Goal: Submit feedback/report problem

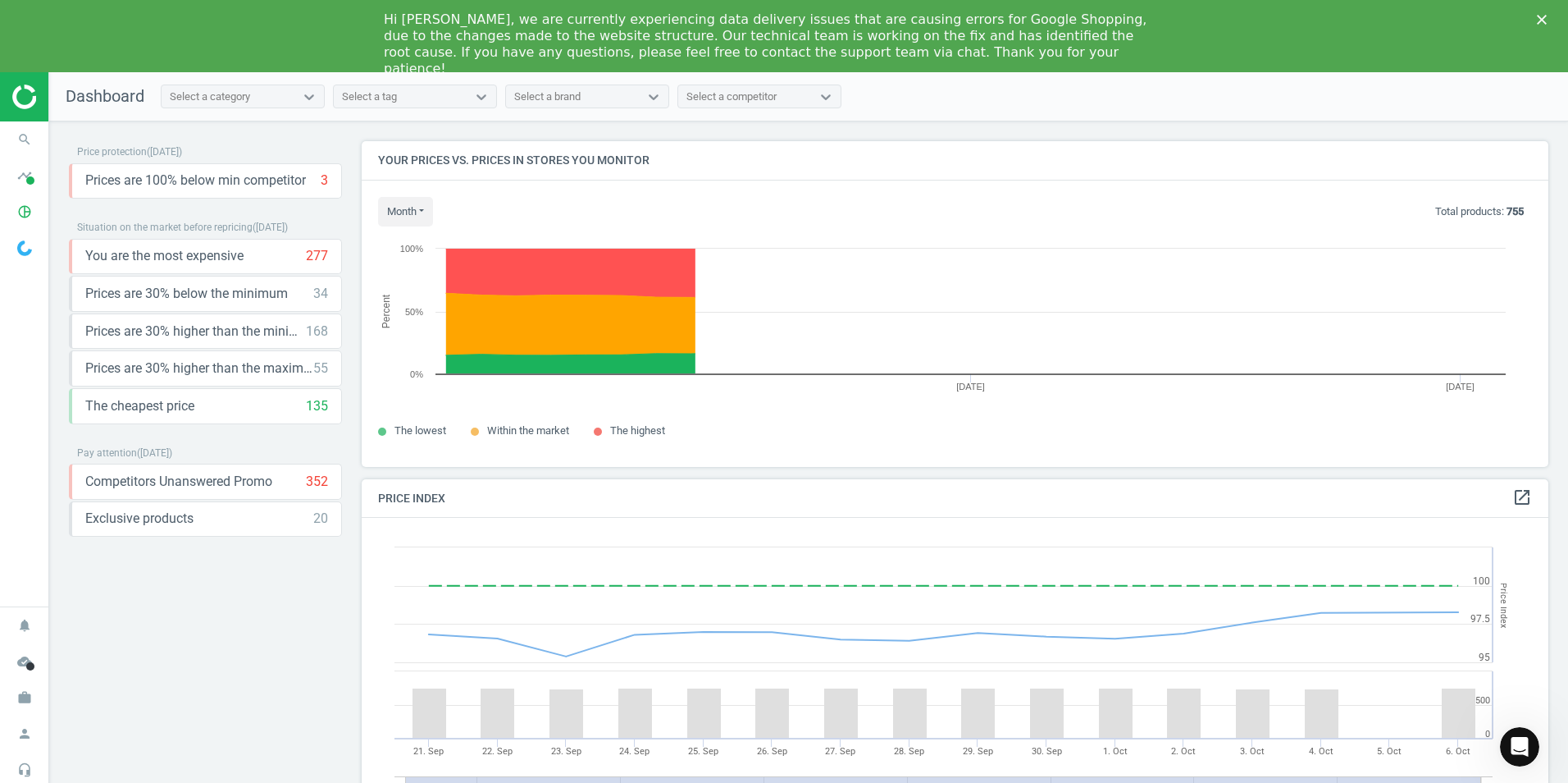
scroll to position [403, 1200]
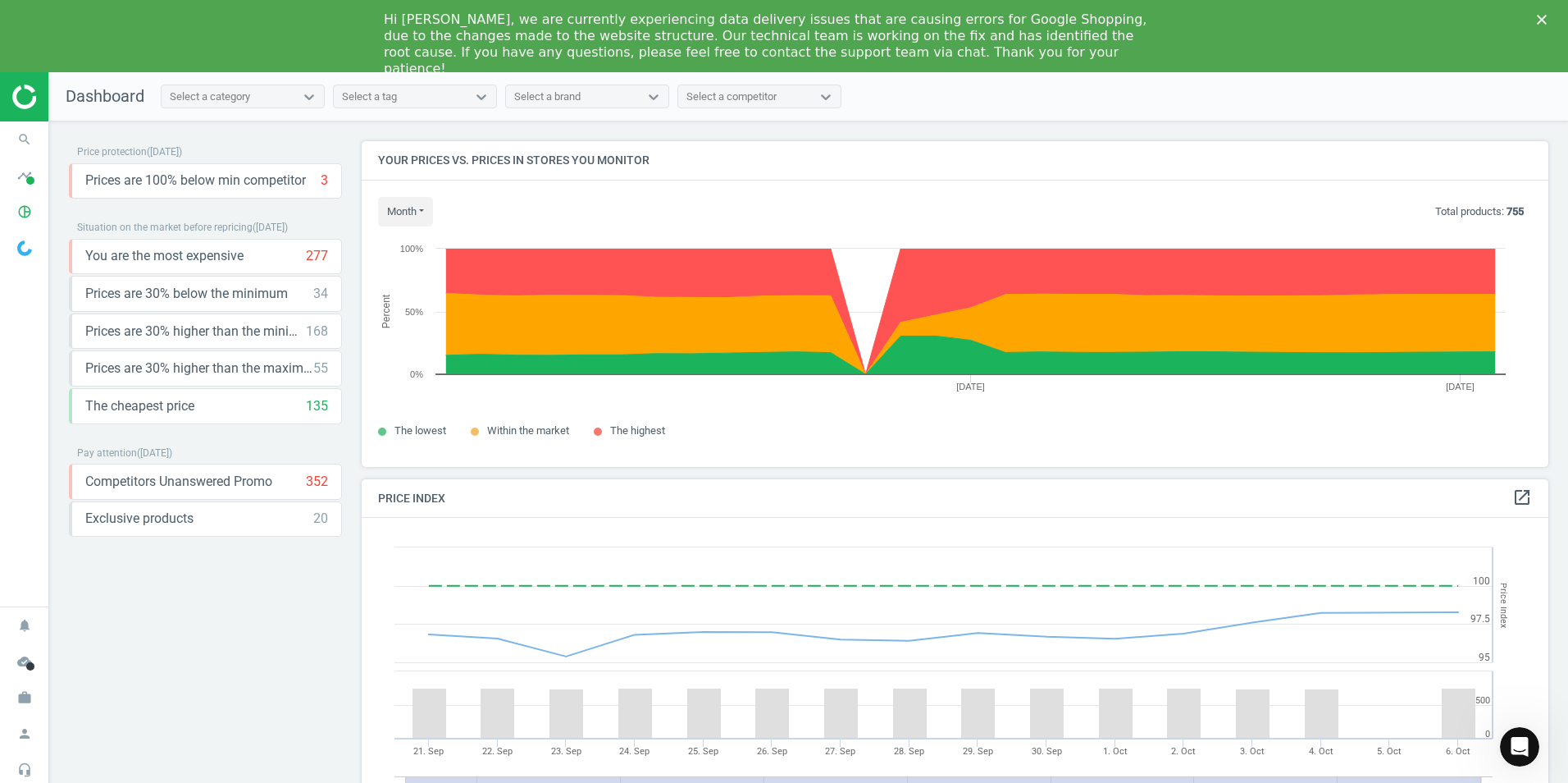
click at [1542, 14] on icon "Close" at bounding box center [1542, 20] width 10 height 10
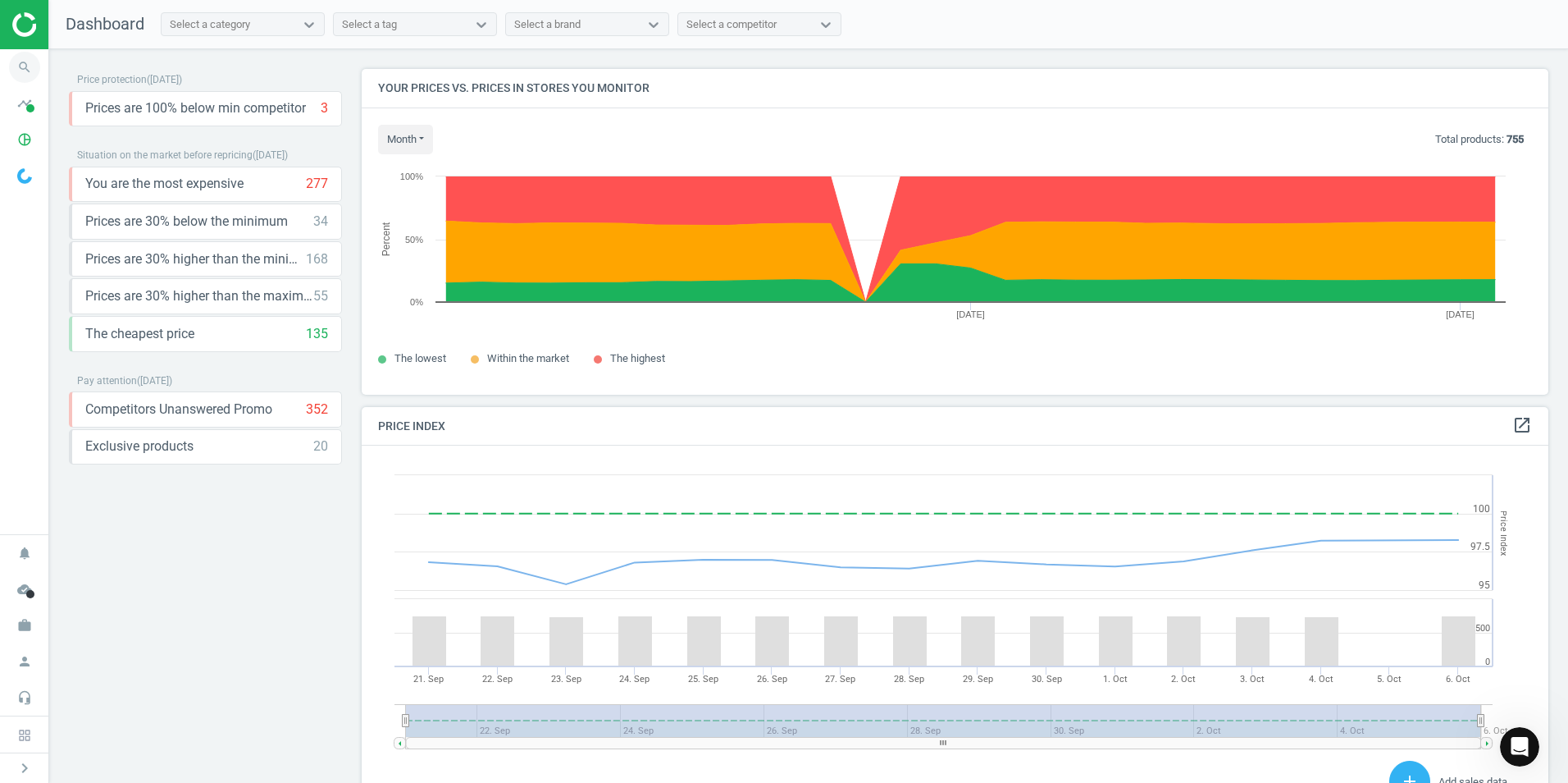
click at [21, 68] on icon "search" at bounding box center [25, 67] width 31 height 31
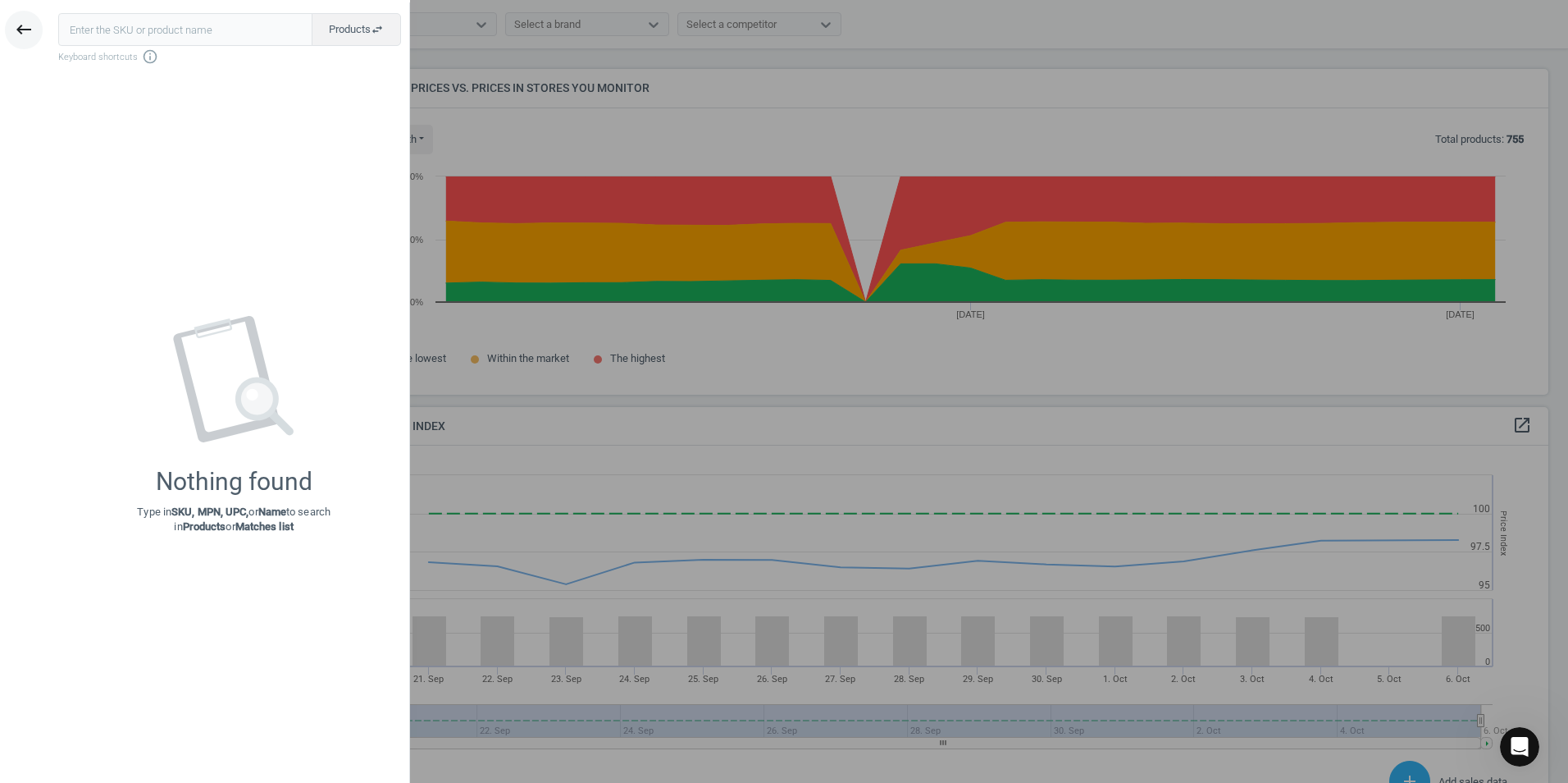
click at [20, 35] on icon "keyboard_backspace" at bounding box center [23, 29] width 20 height 20
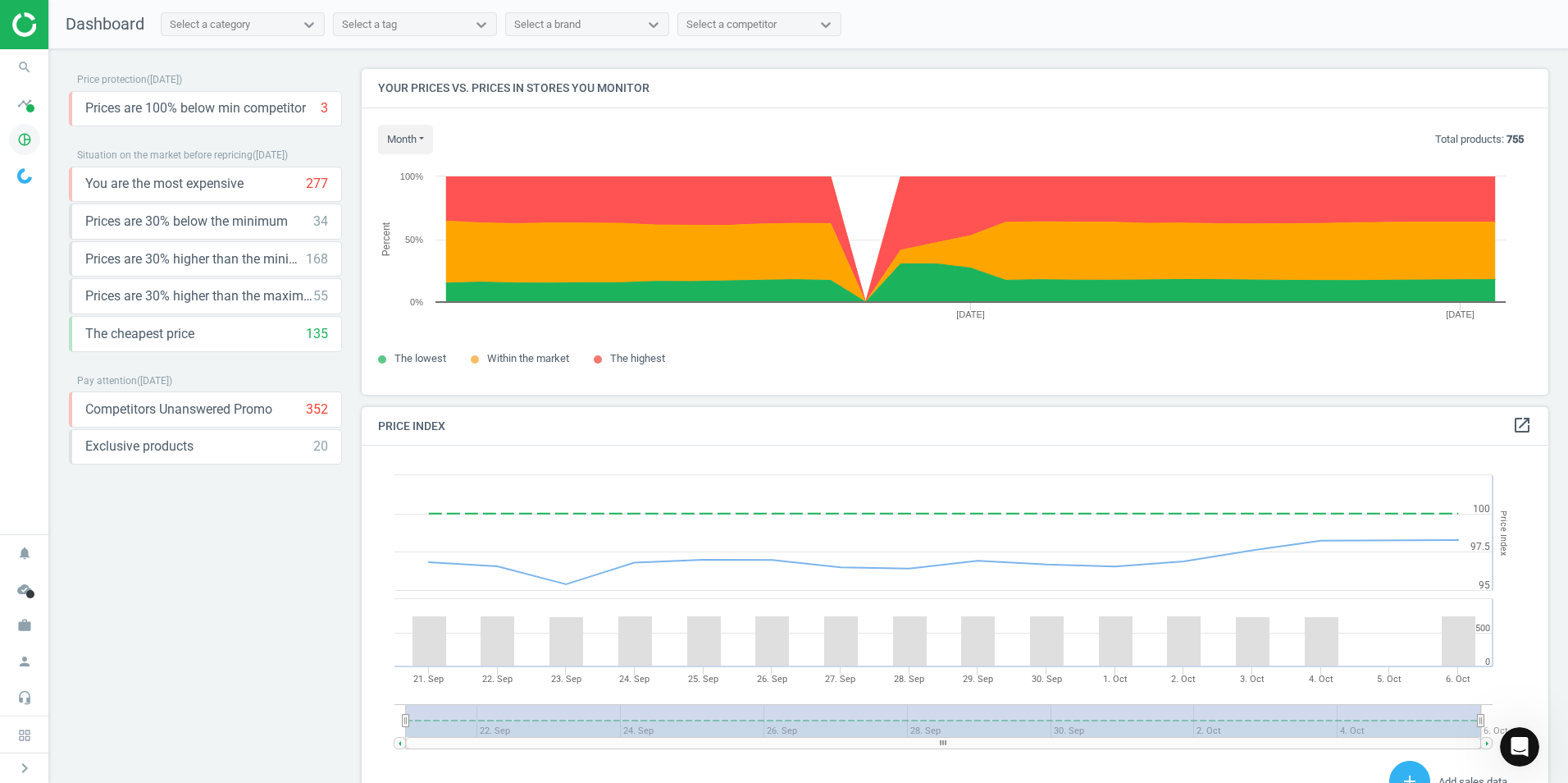
click at [24, 147] on icon "pie_chart_outlined" at bounding box center [25, 139] width 31 height 31
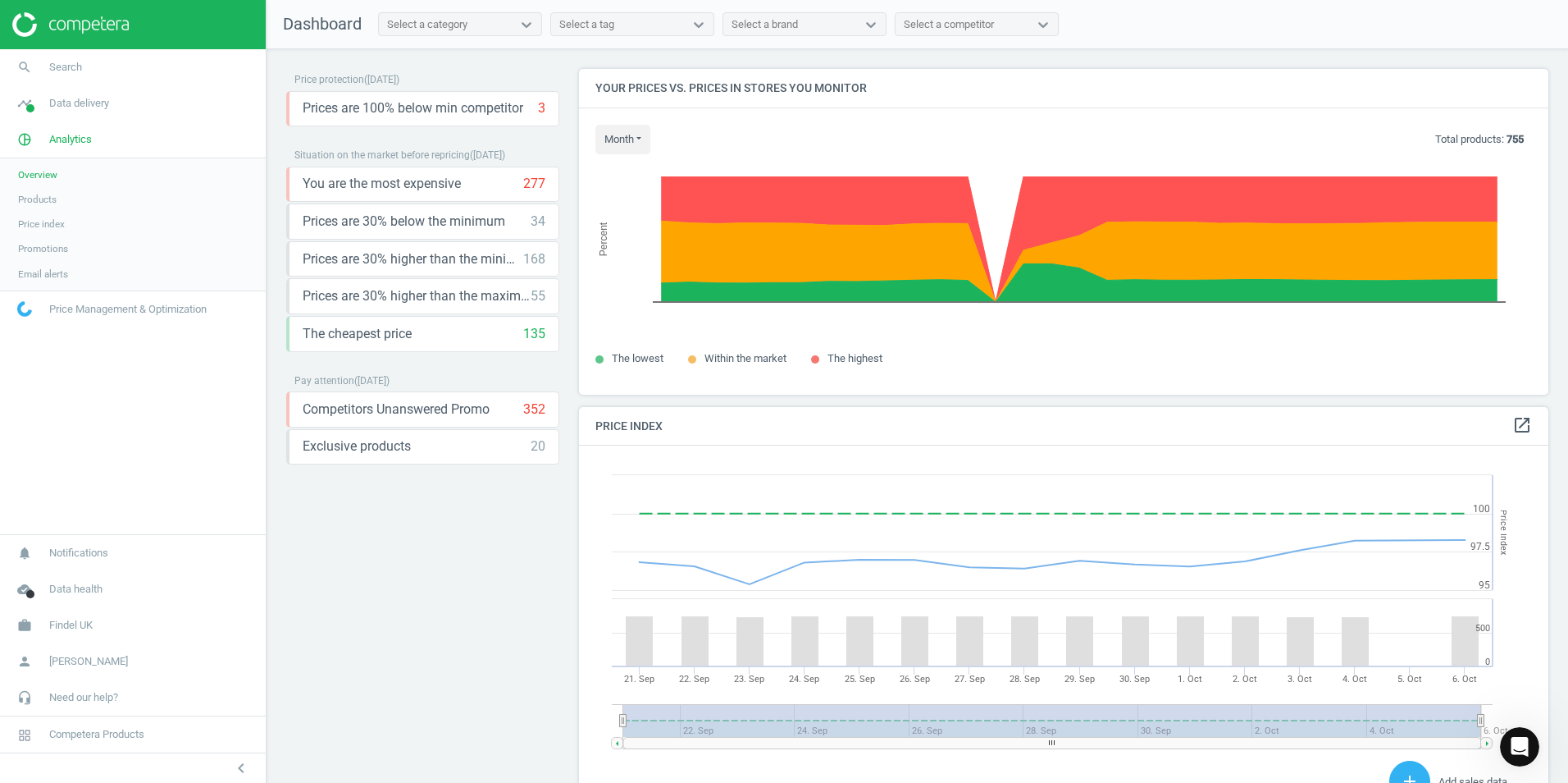
scroll to position [403, 983]
click at [37, 203] on span "Products" at bounding box center [36, 199] width 38 height 13
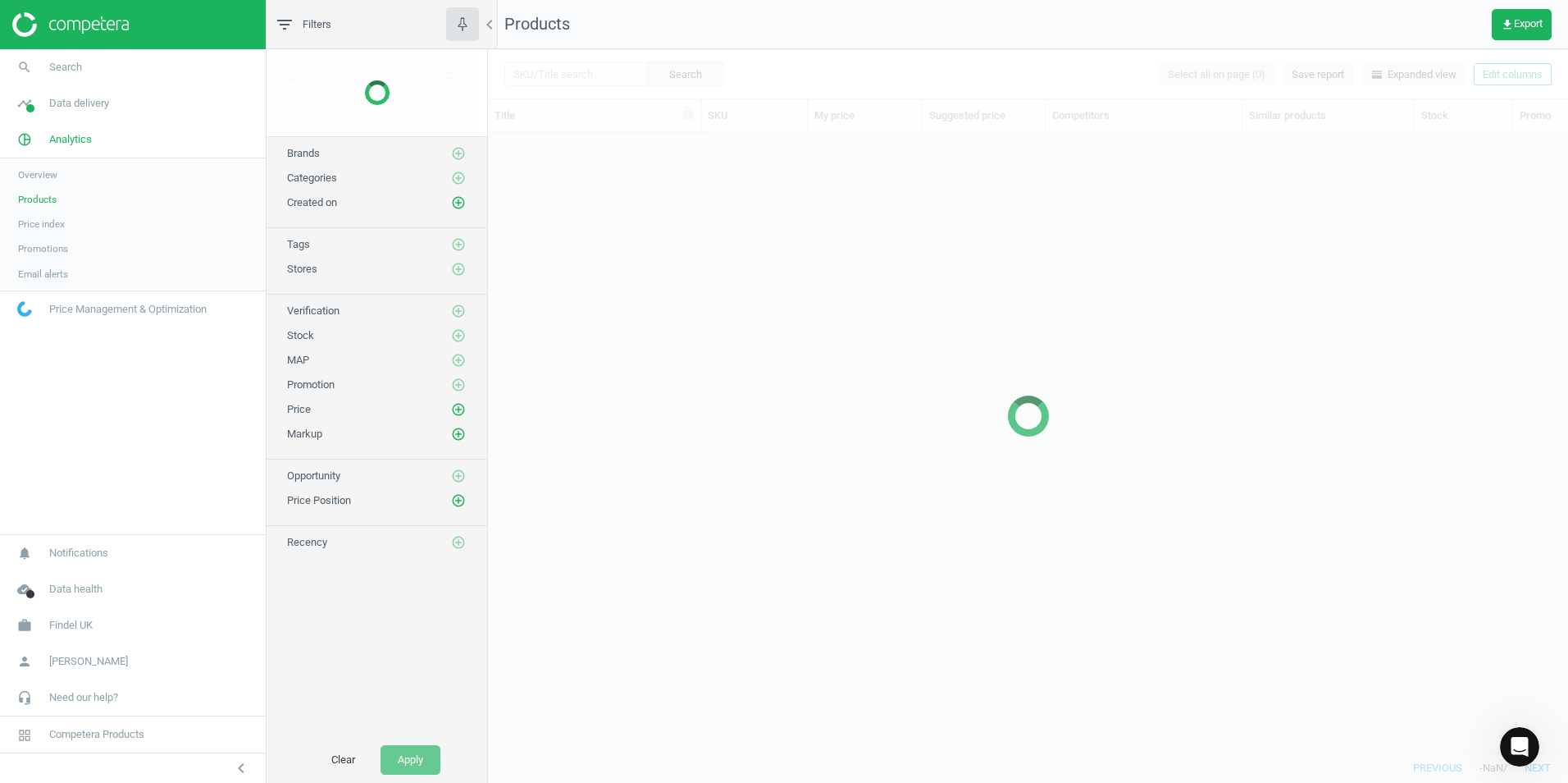
scroll to position [595, 1068]
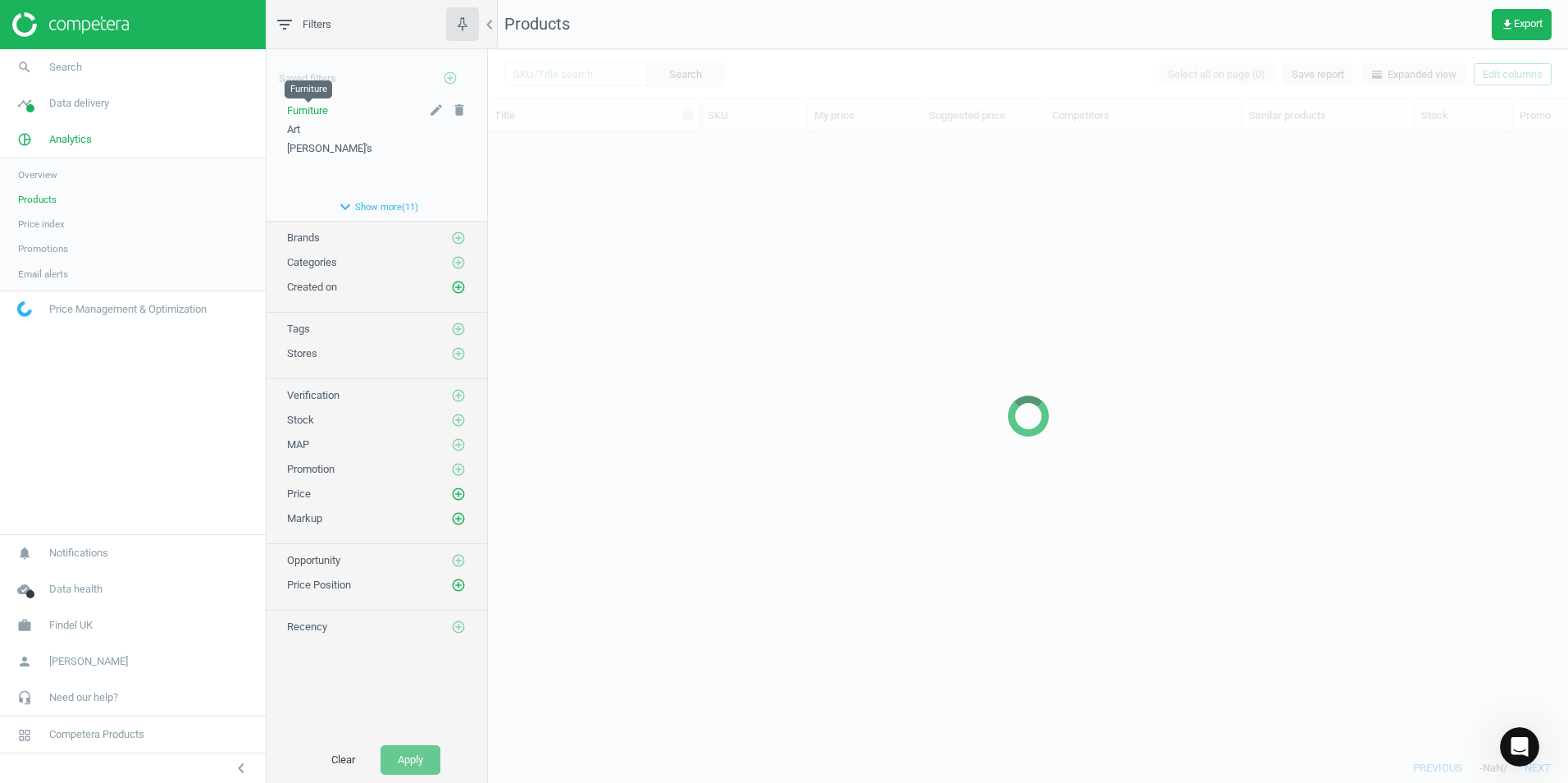
click at [324, 110] on span "Furniture" at bounding box center [307, 110] width 41 height 13
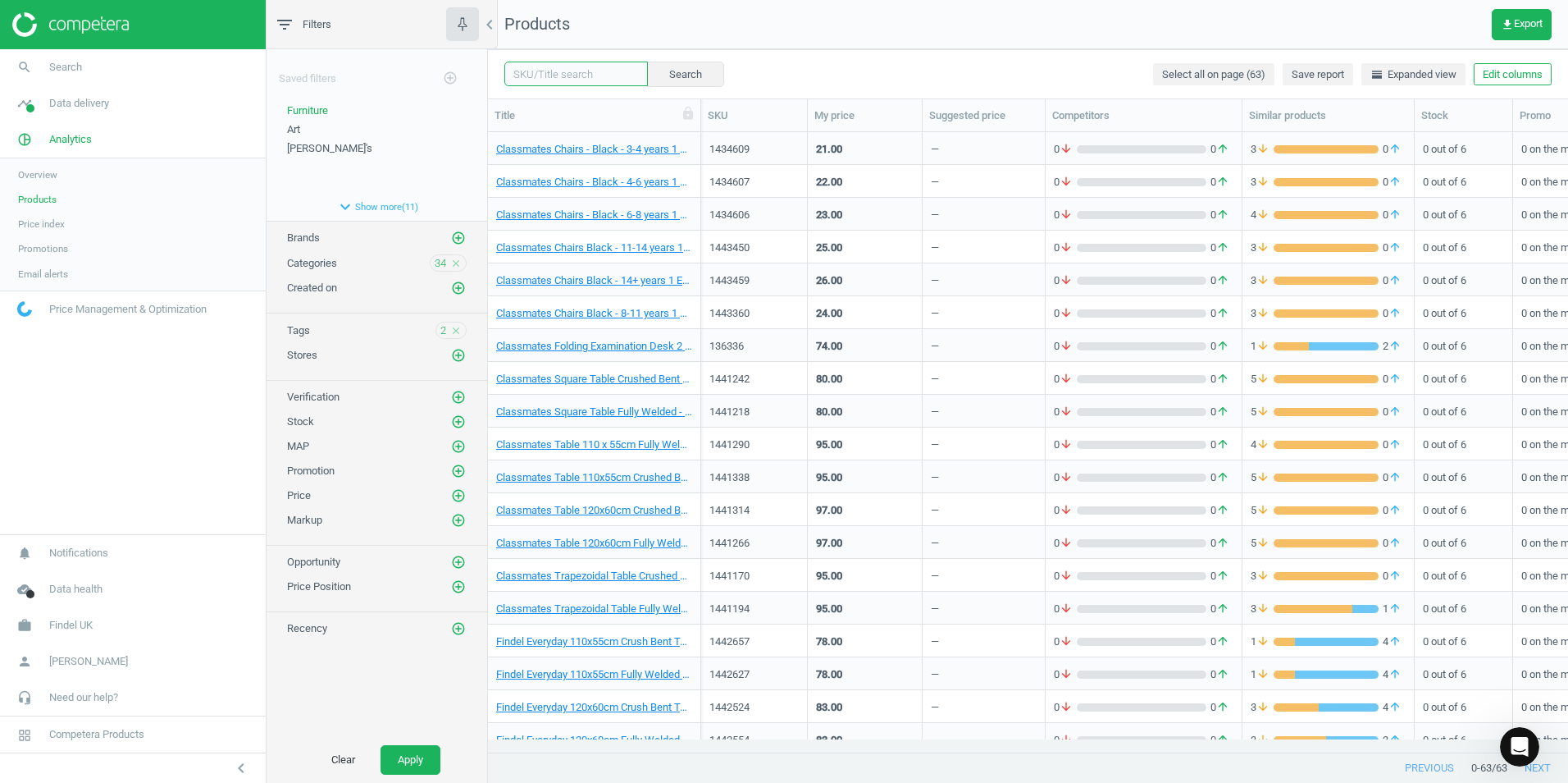
click at [587, 74] on input "text" at bounding box center [576, 74] width 143 height 25
paste input "1442381"
type input "1442381"
click at [669, 80] on button "Search" at bounding box center [684, 74] width 77 height 25
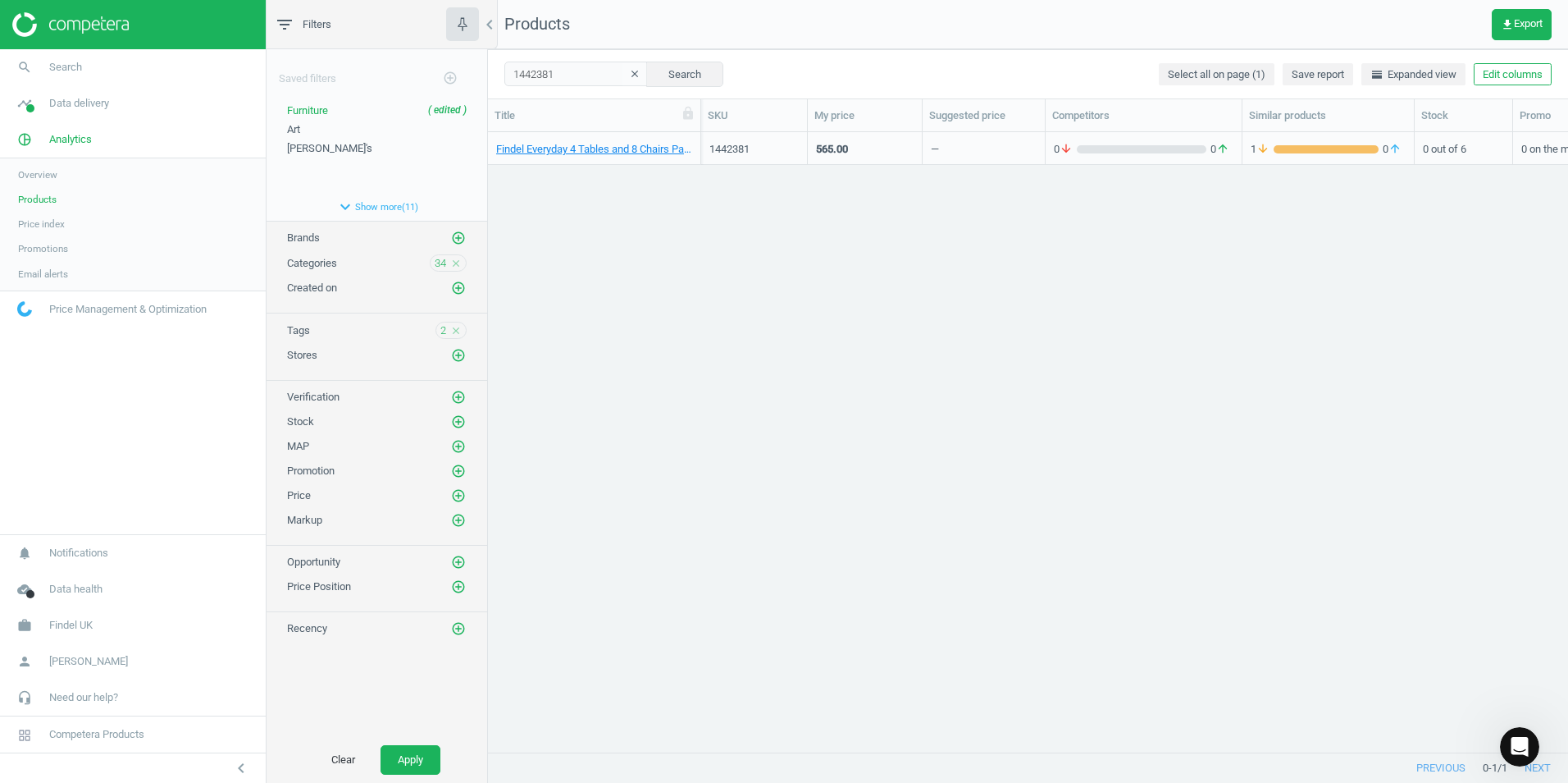
drag, startPoint x: 751, startPoint y: 754, endPoint x: 793, endPoint y: 751, distance: 42.1
click at [793, 751] on div "1442381 clear Search Select all on page (1) Save report horizontal_split Expand…" at bounding box center [1028, 416] width 1080 height 734
click at [785, 144] on div "1442381" at bounding box center [753, 148] width 89 height 14
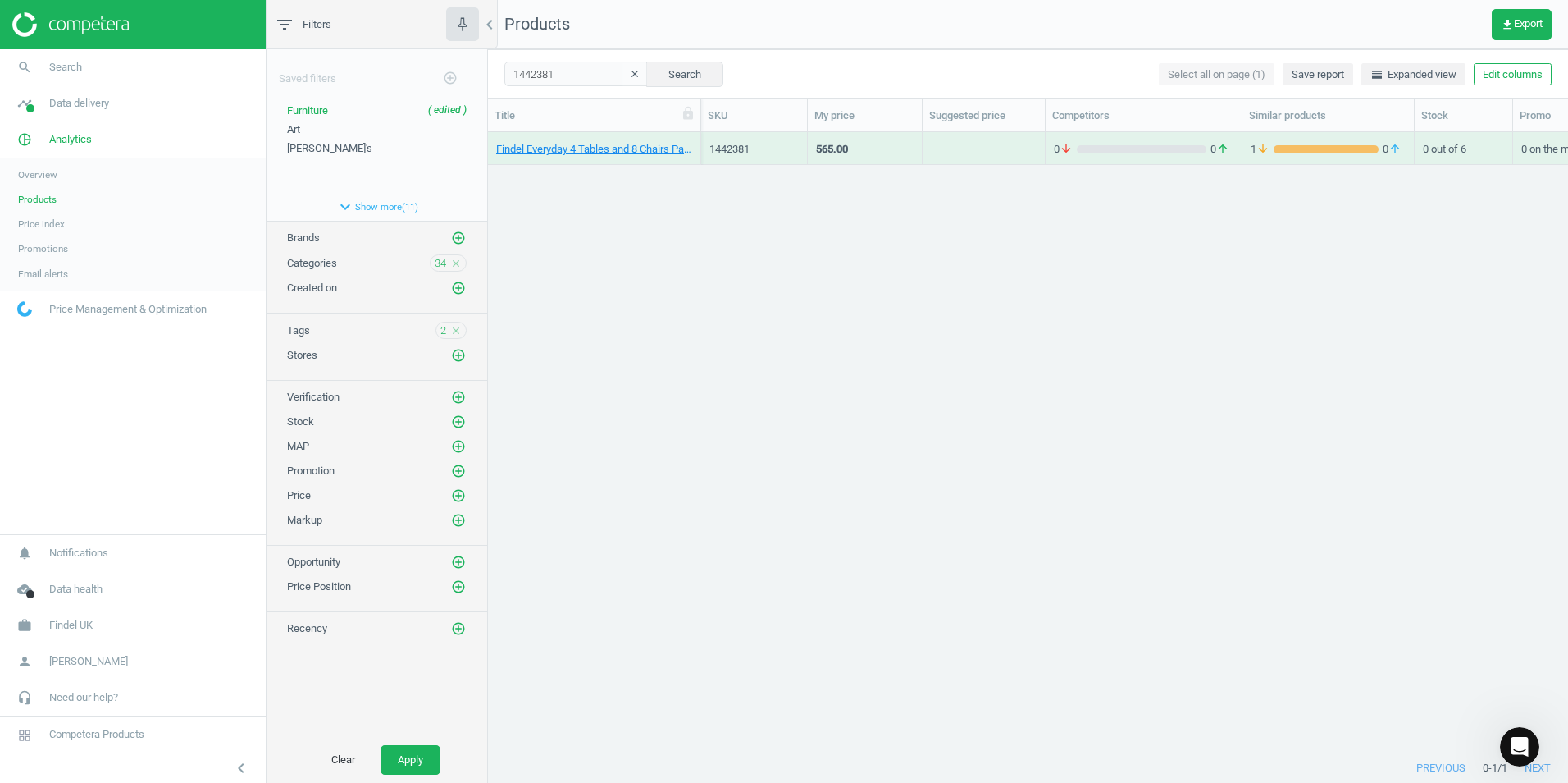
click at [785, 144] on div "1442381" at bounding box center [753, 148] width 89 height 14
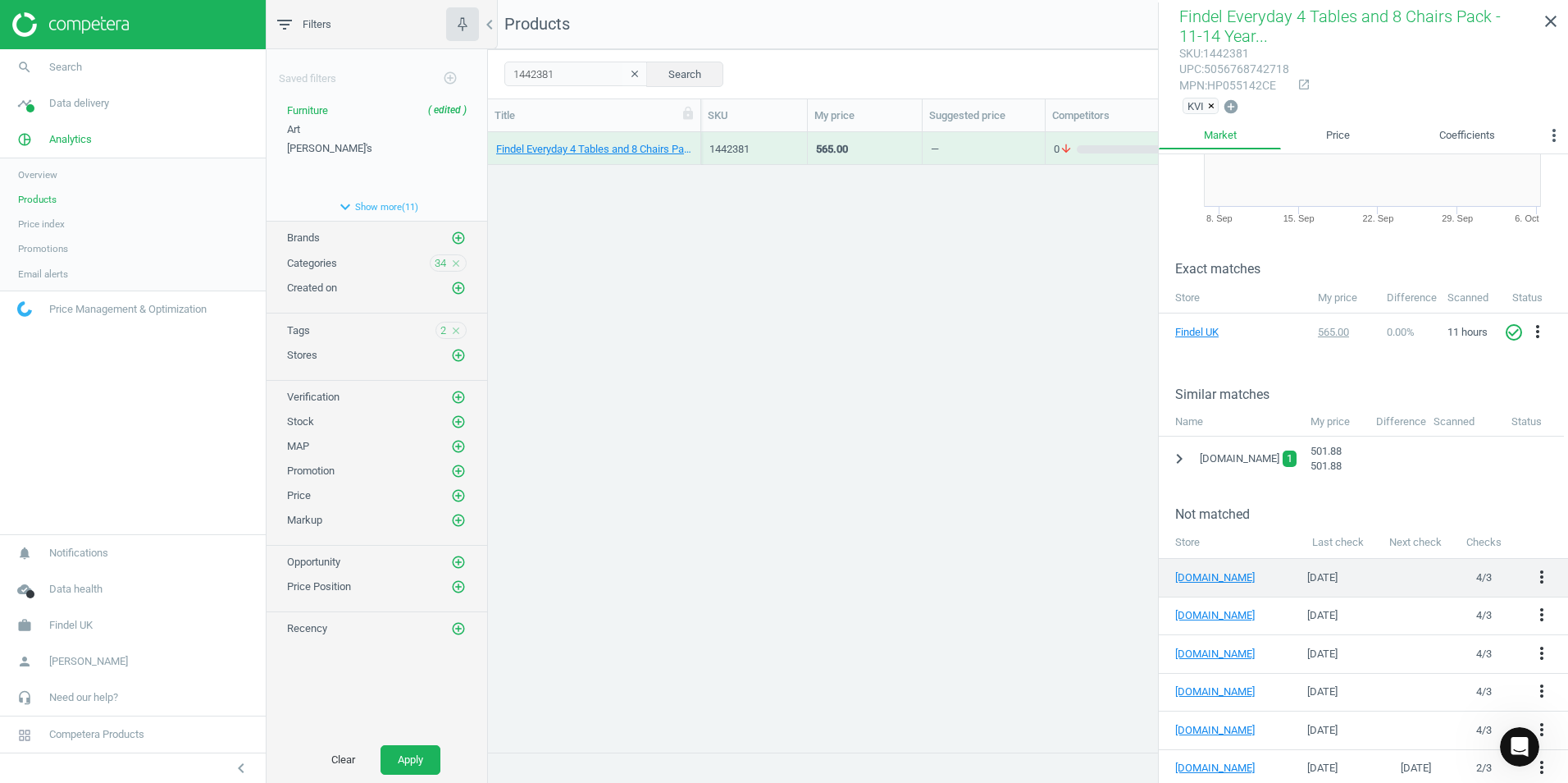
scroll to position [143, 0]
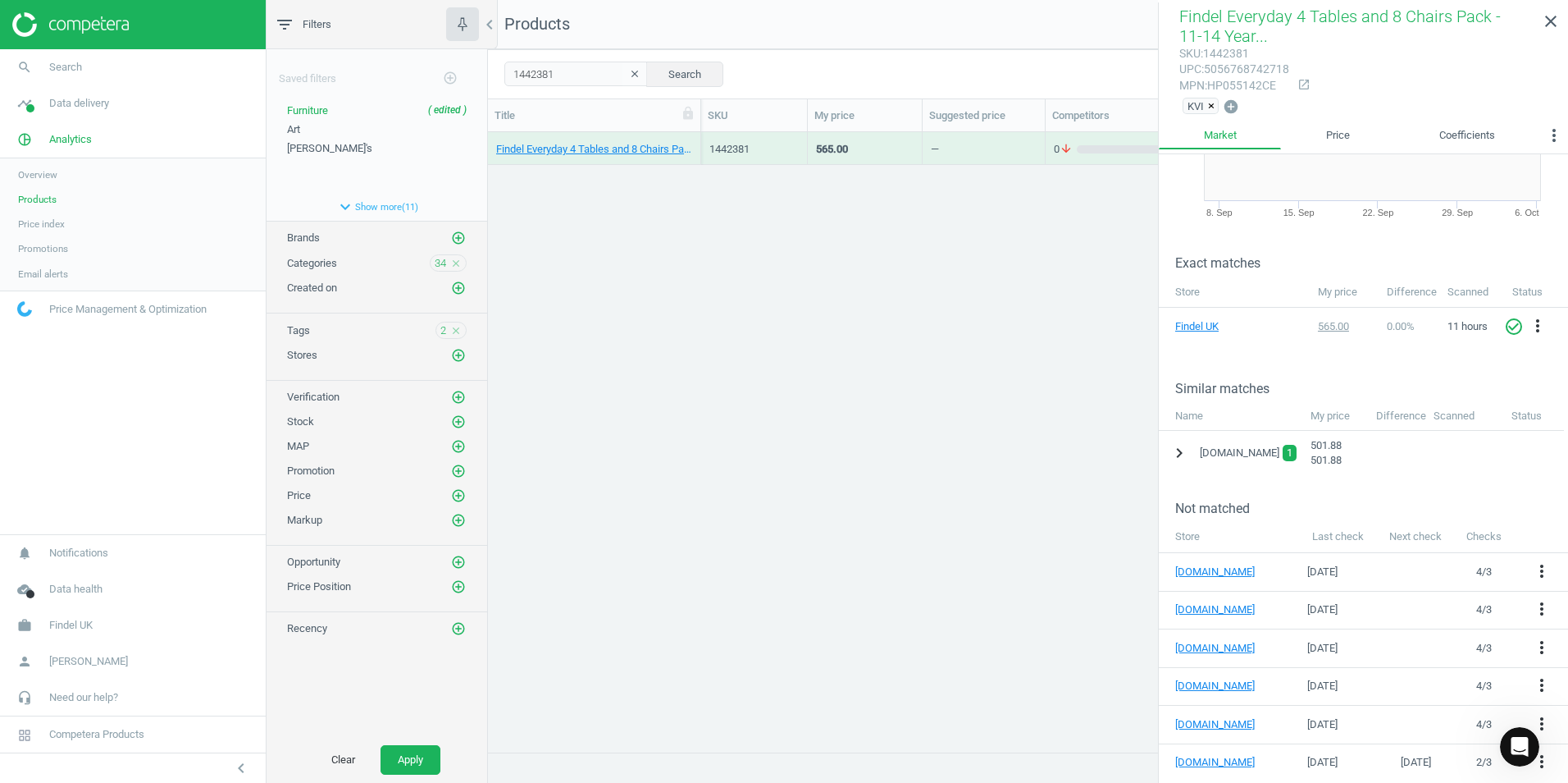
click at [1181, 450] on icon "chevron_right" at bounding box center [1179, 452] width 20 height 20
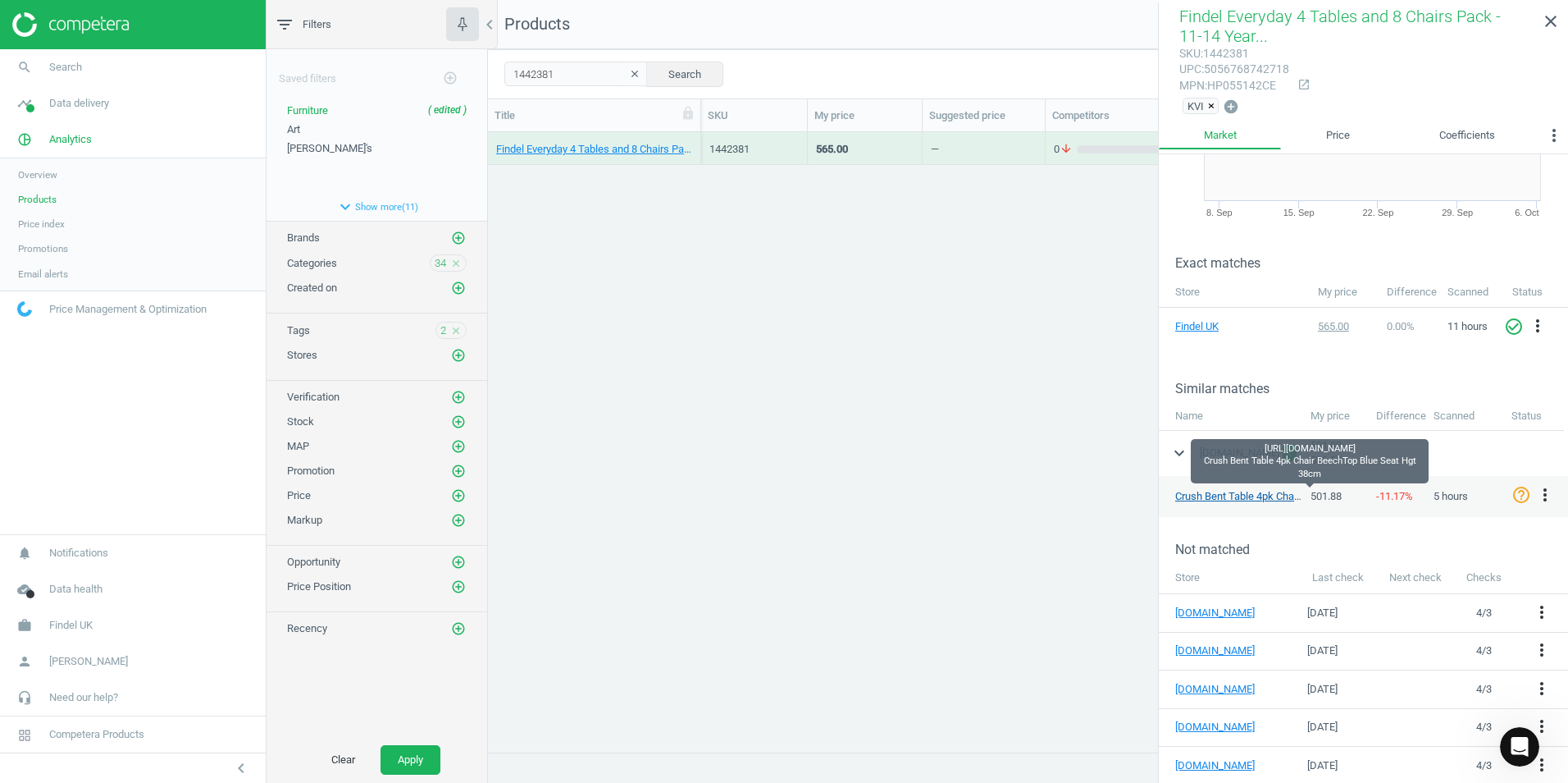
click at [1249, 492] on link "Crush Bent Table 4pk Chair BeechTop Blue Seat Hgt 38cm" at bounding box center [1309, 495] width 268 height 13
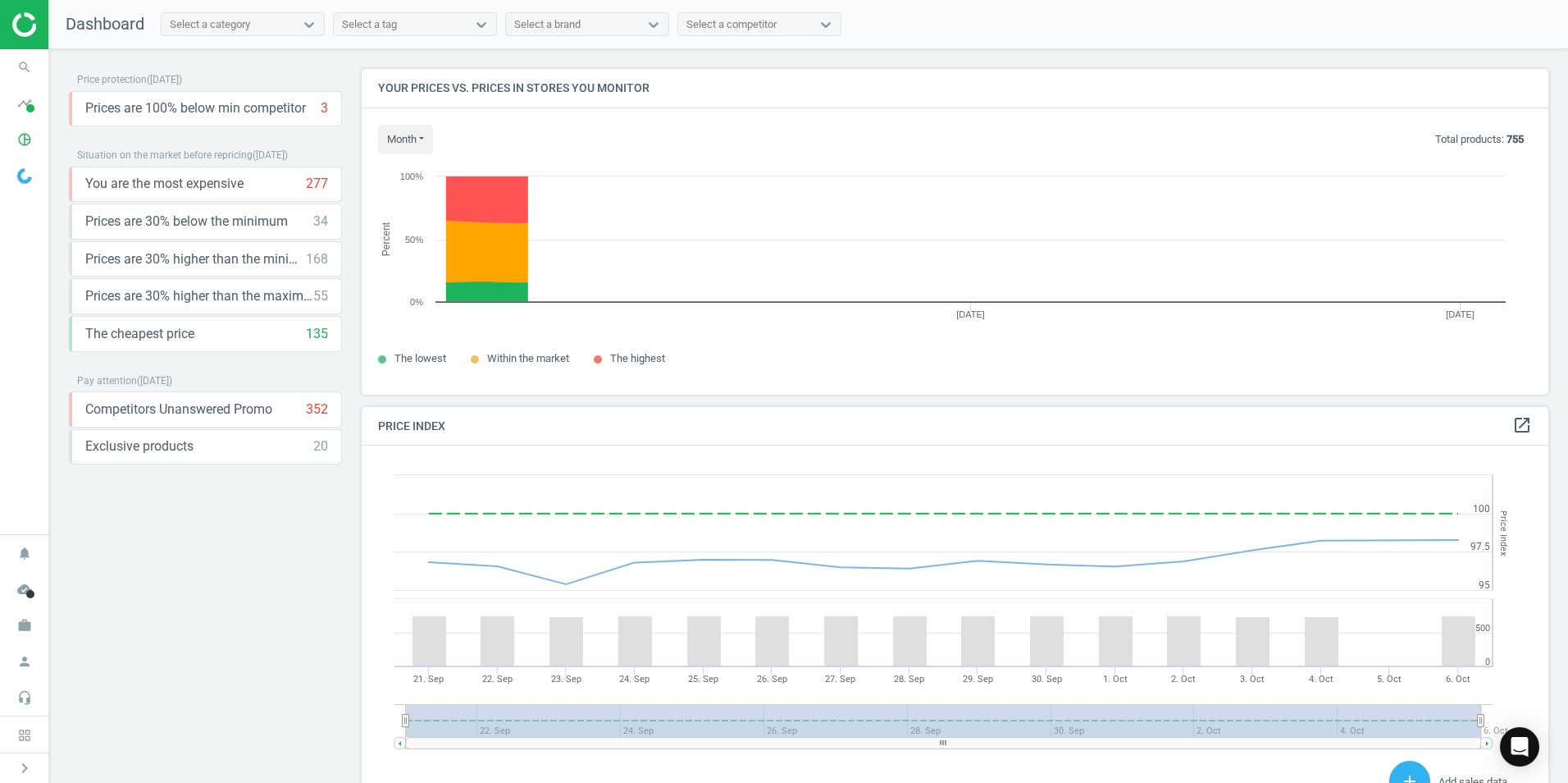
scroll to position [403, 1200]
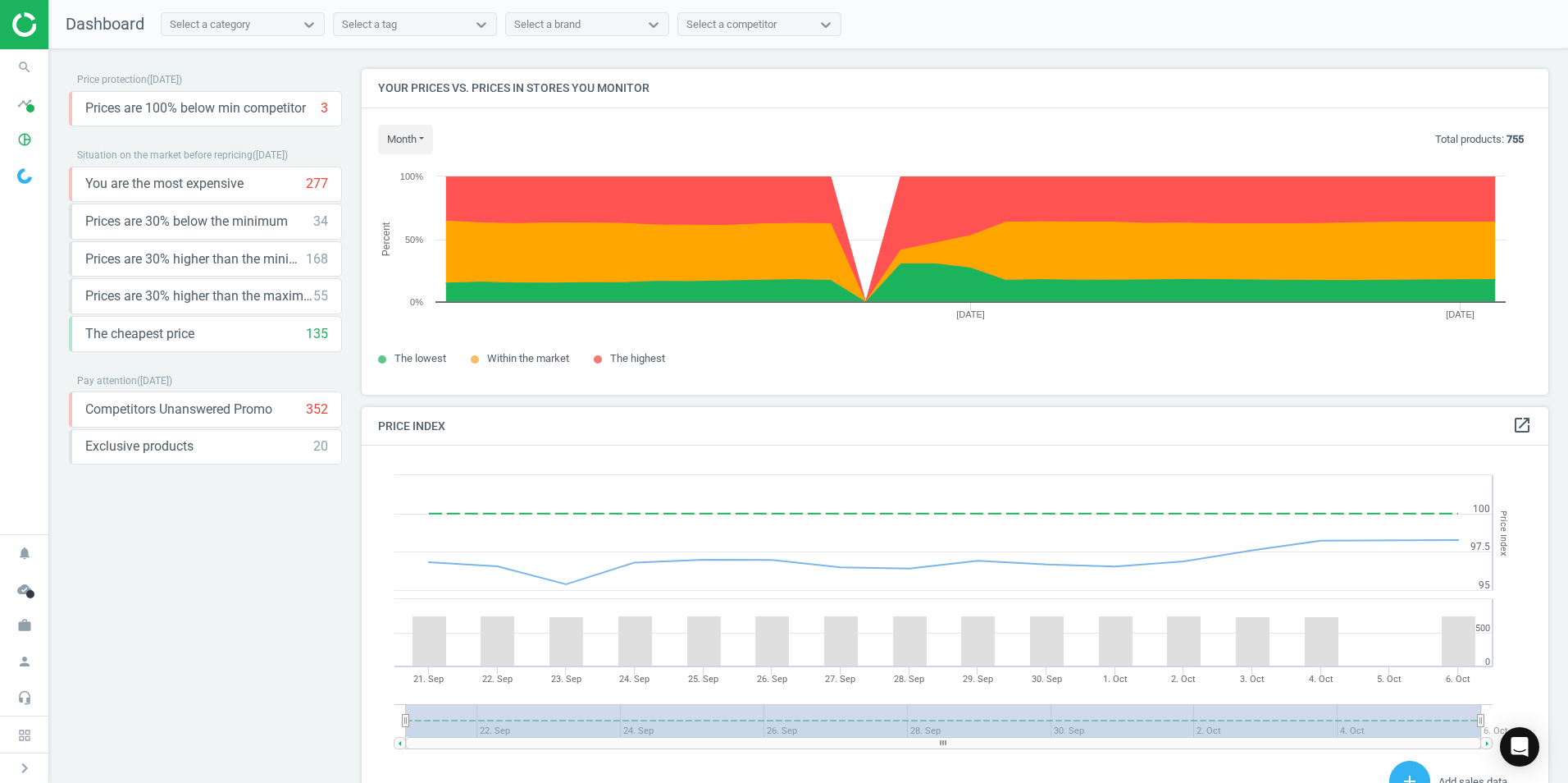
drag, startPoint x: 26, startPoint y: 139, endPoint x: 91, endPoint y: 150, distance: 65.9
click at [26, 139] on icon "pie_chart_outlined" at bounding box center [25, 139] width 31 height 31
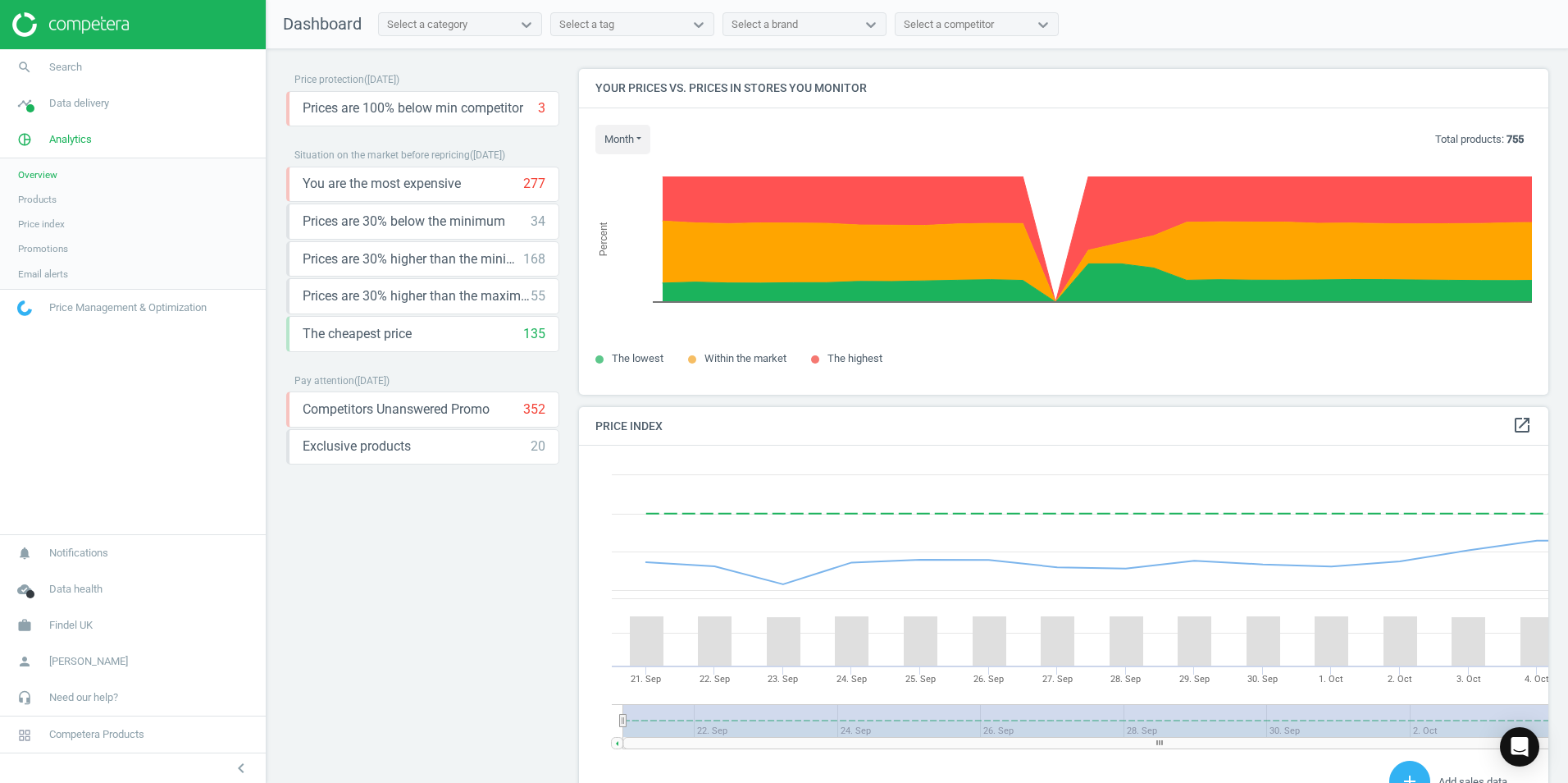
scroll to position [403, 983]
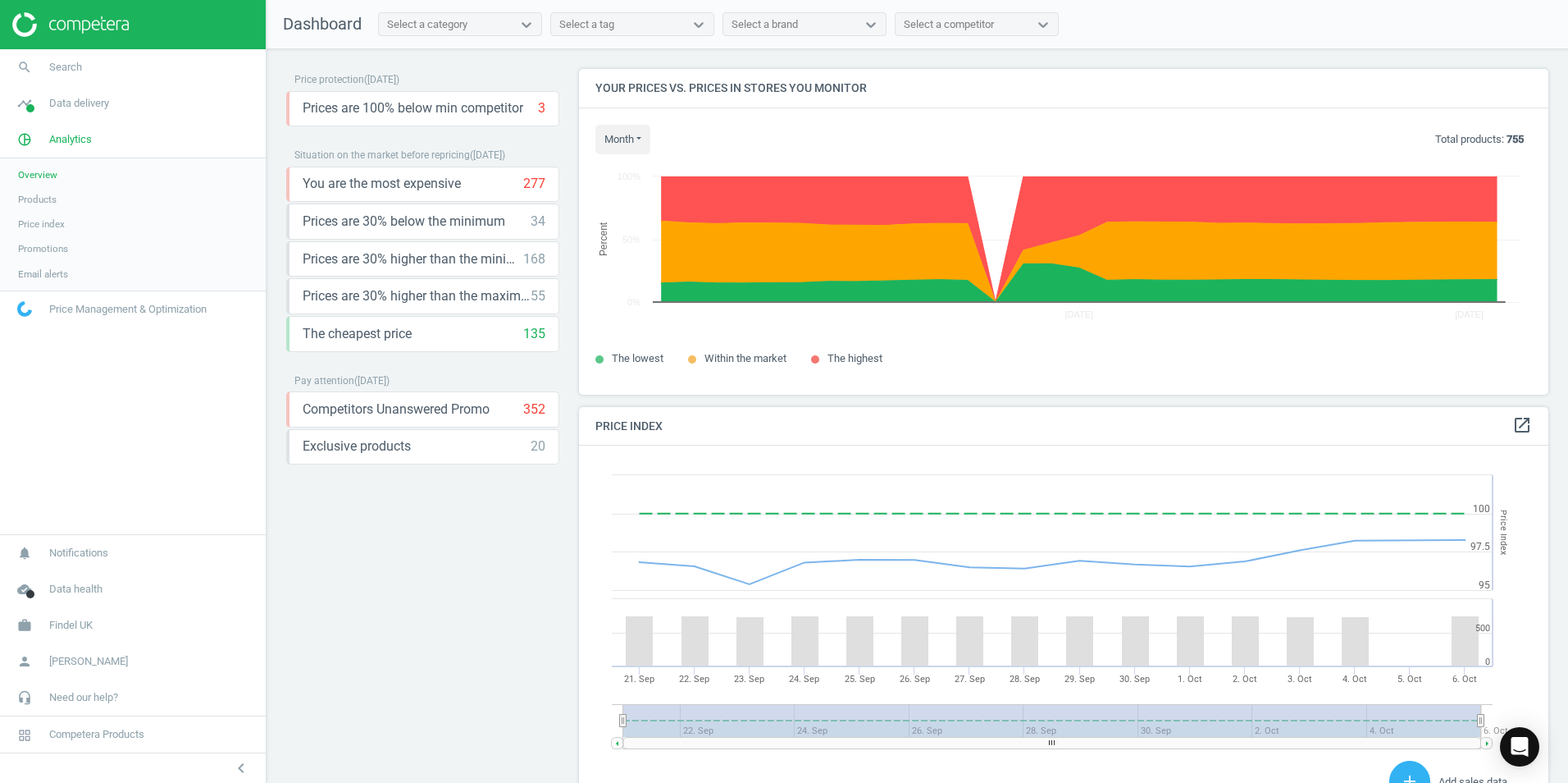
drag, startPoint x: 23, startPoint y: 194, endPoint x: 55, endPoint y: 199, distance: 32.4
click at [24, 194] on span "Products" at bounding box center [36, 199] width 38 height 13
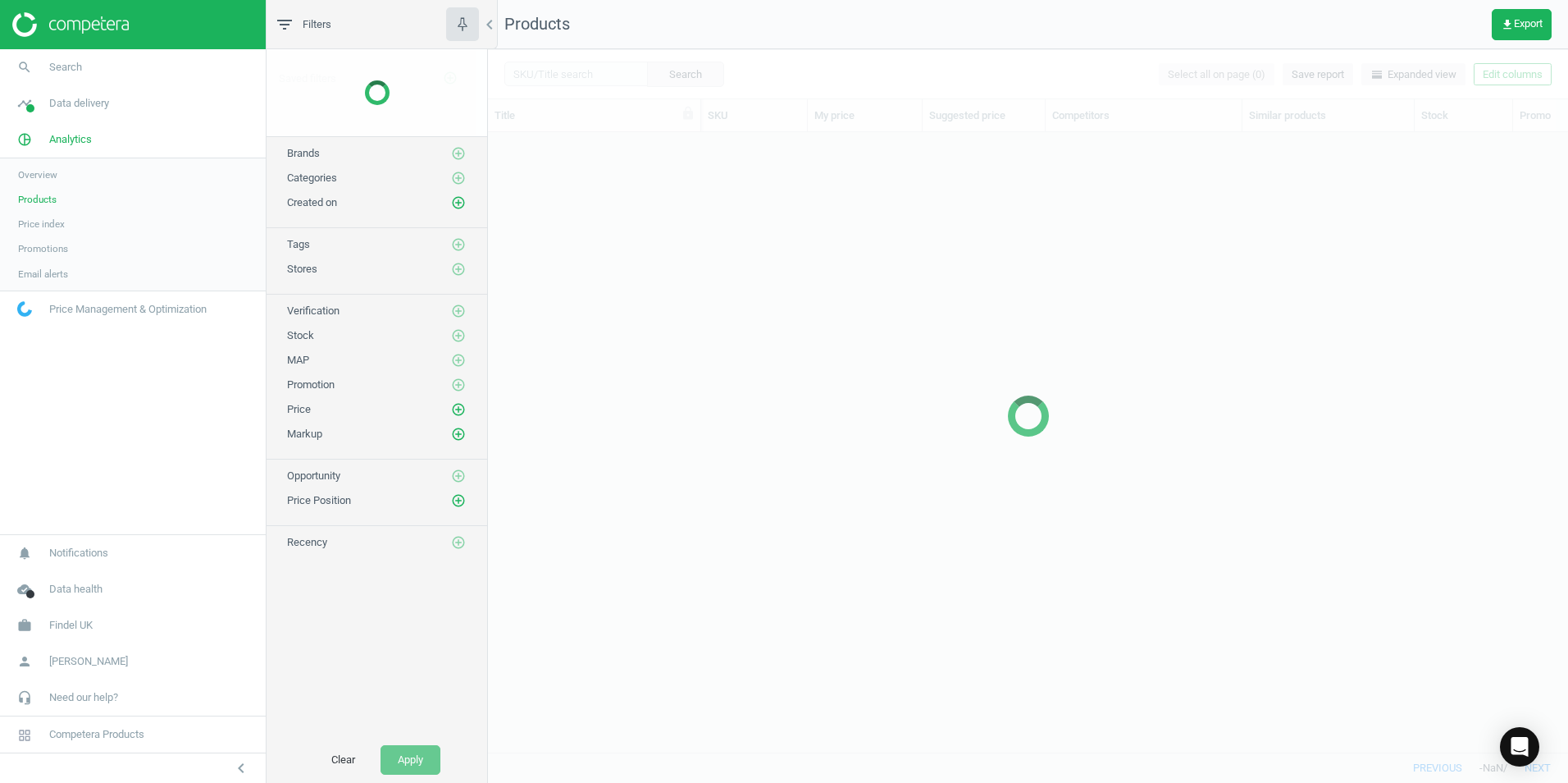
scroll to position [595, 1068]
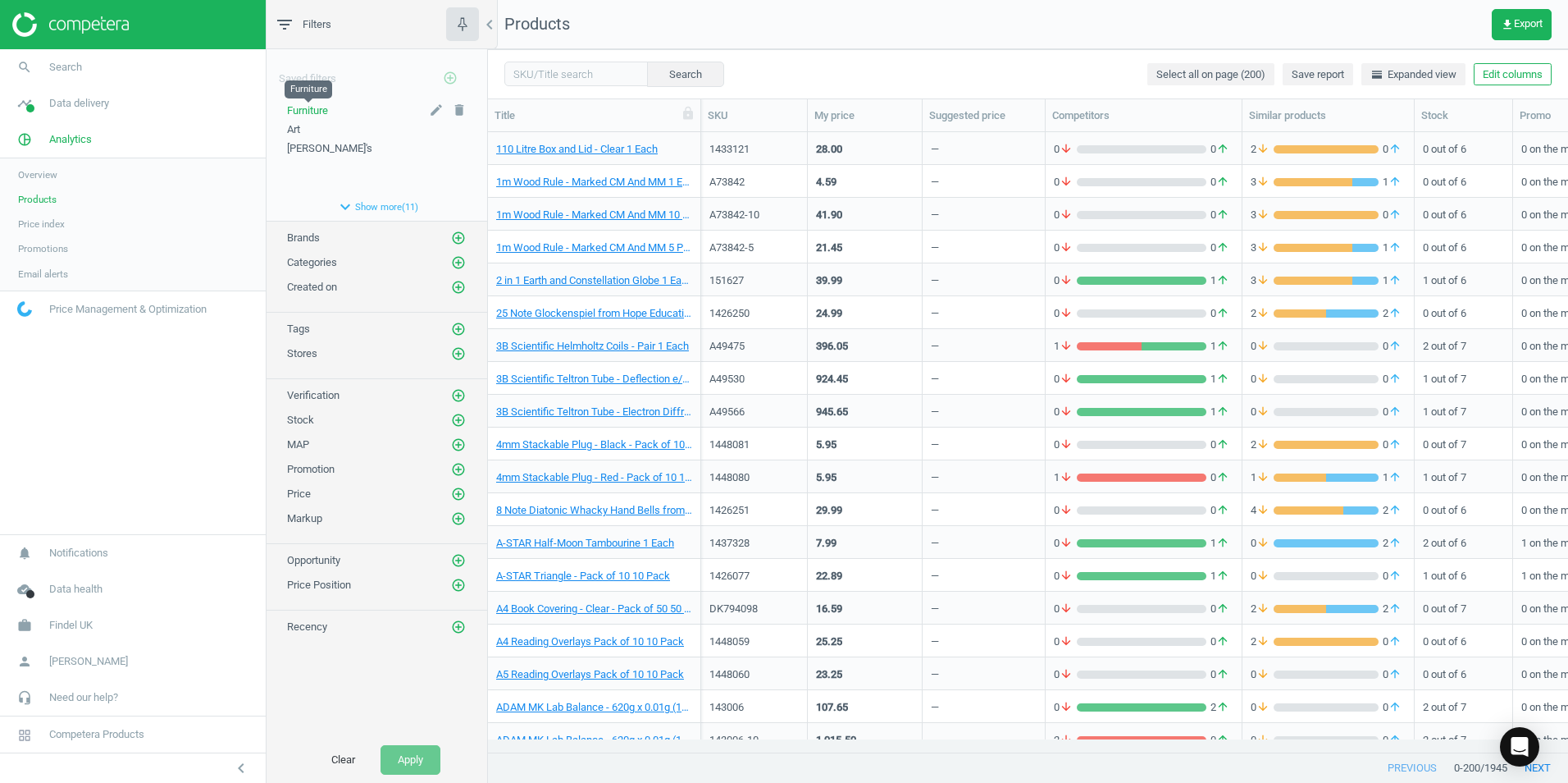
click at [313, 107] on span "Furniture" at bounding box center [307, 110] width 41 height 13
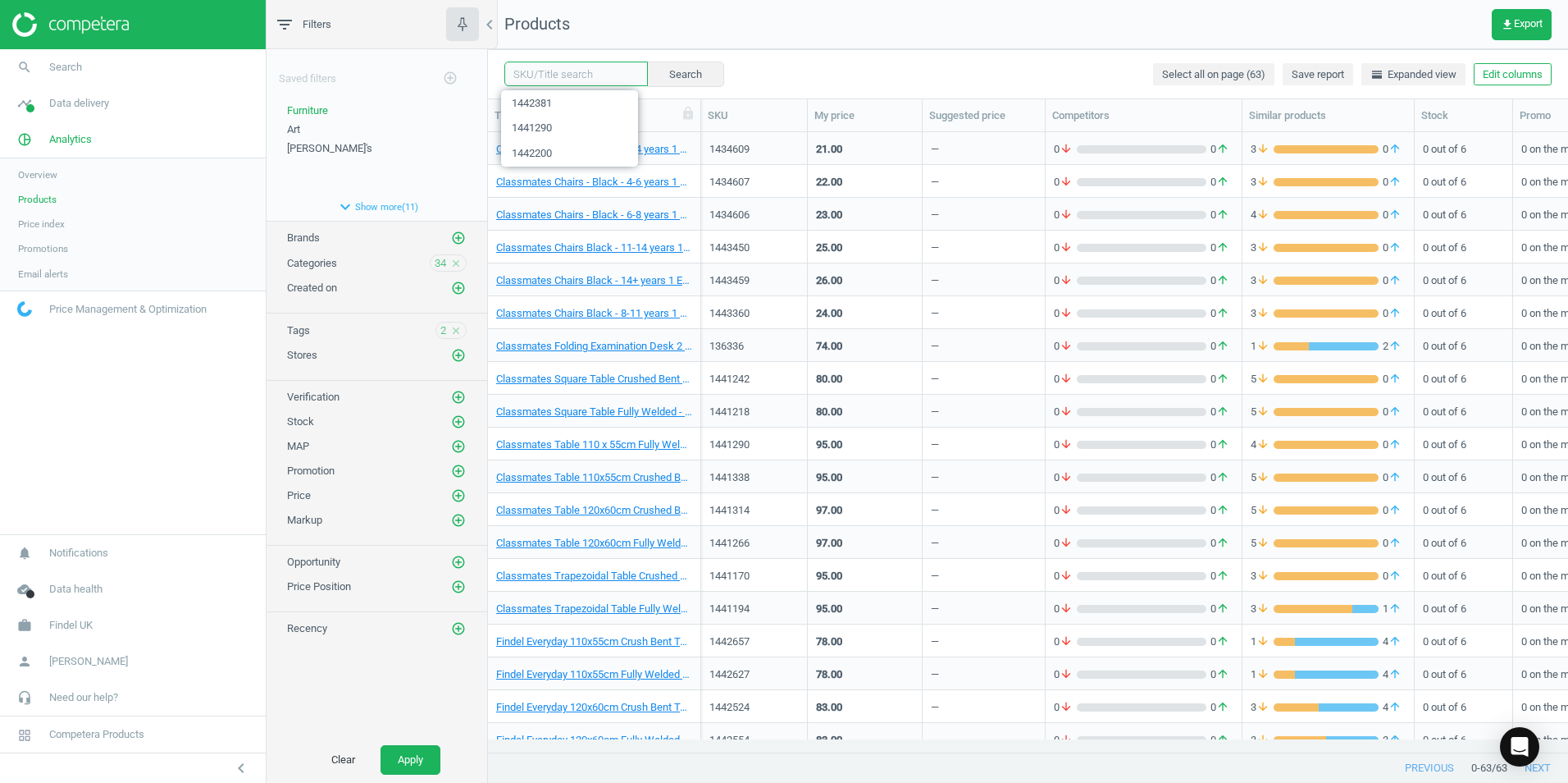
click at [550, 77] on input "text" at bounding box center [576, 74] width 143 height 25
paste input "1442381"
type input "1442381"
click at [667, 75] on button "Search" at bounding box center [684, 74] width 77 height 25
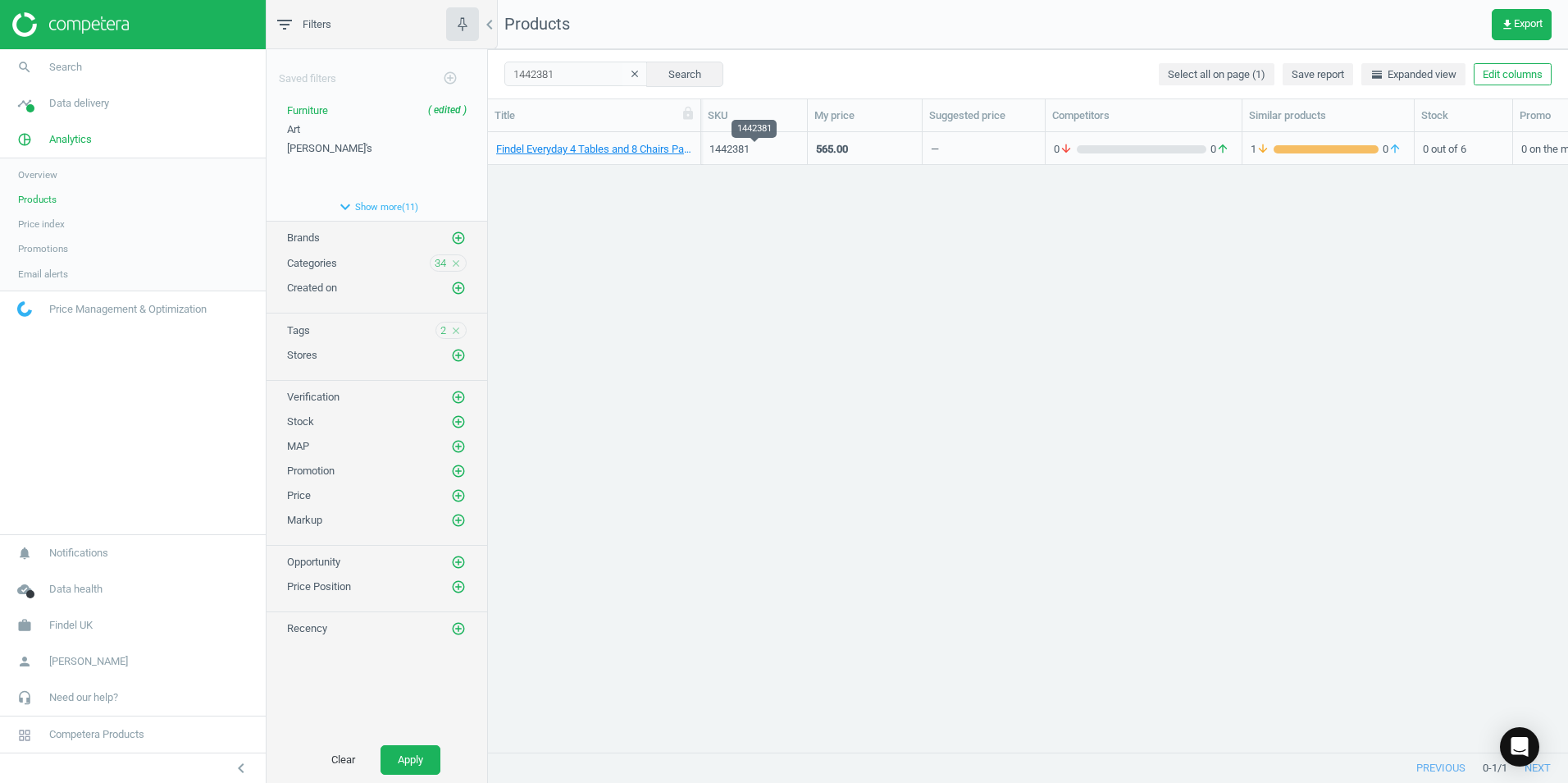
click at [777, 144] on div "1442381" at bounding box center [753, 148] width 89 height 14
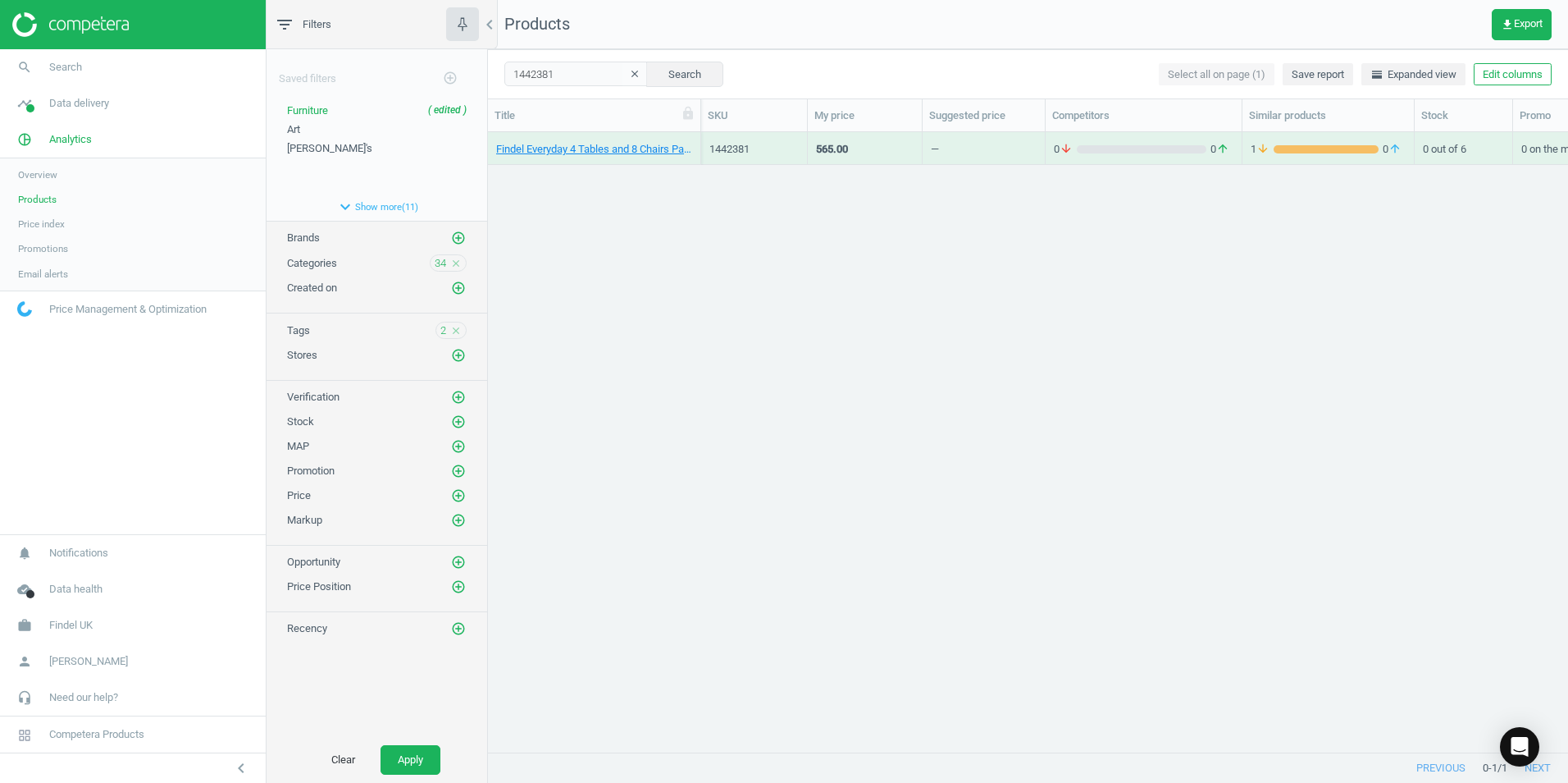
click at [777, 144] on div "1442381" at bounding box center [753, 148] width 89 height 14
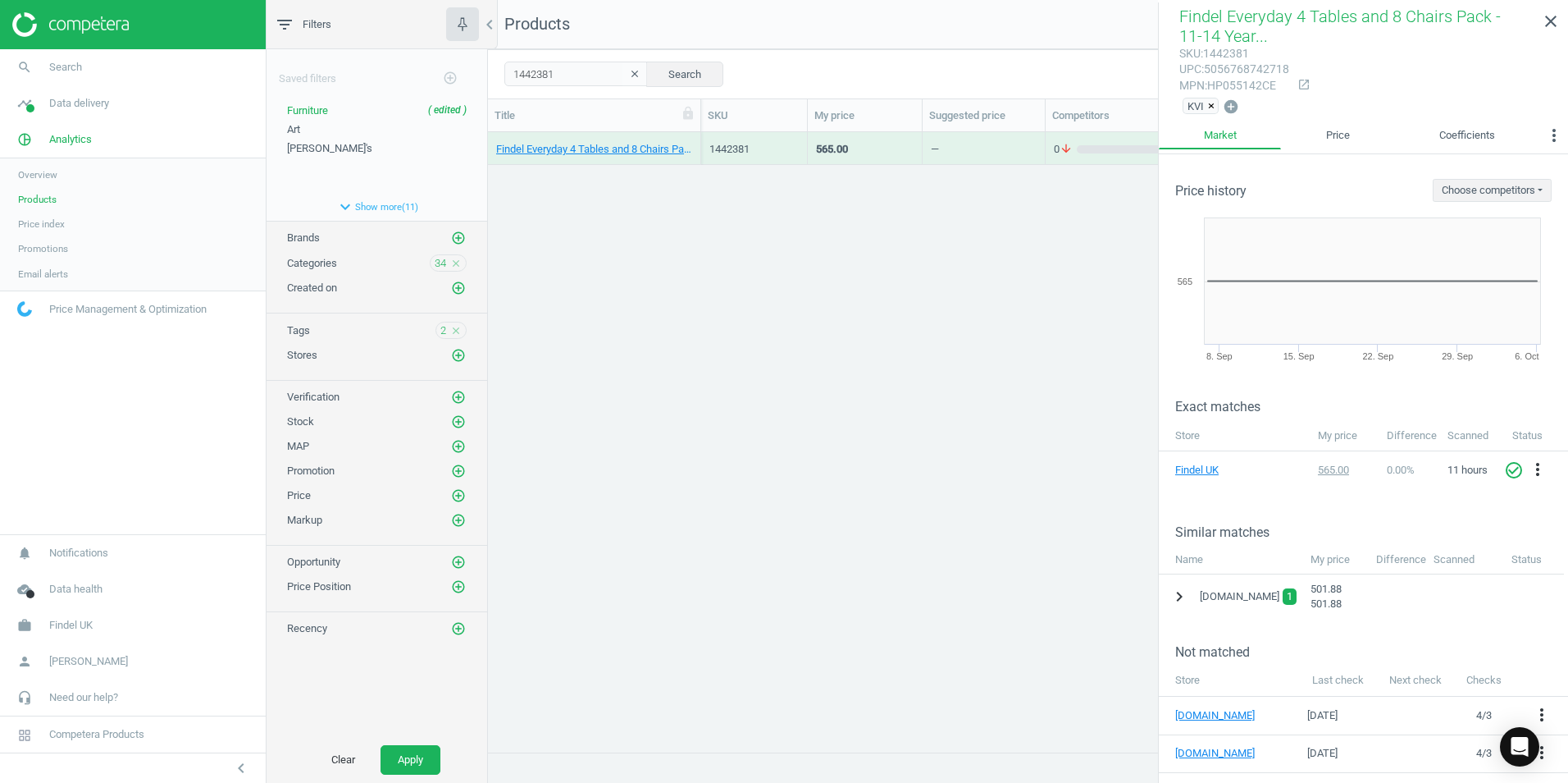
click at [1185, 594] on icon "chevron_right" at bounding box center [1179, 596] width 20 height 20
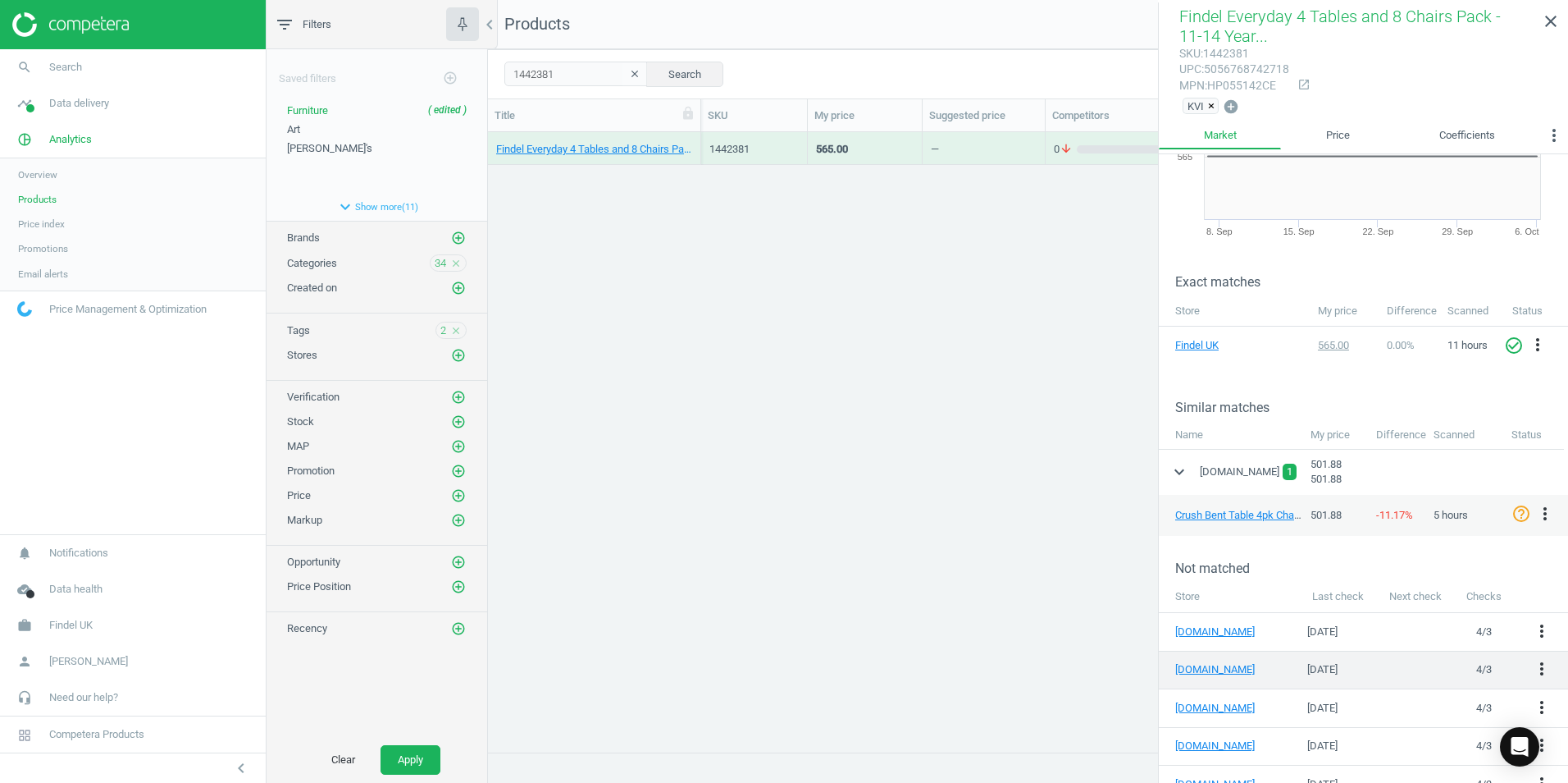
scroll to position [164, 0]
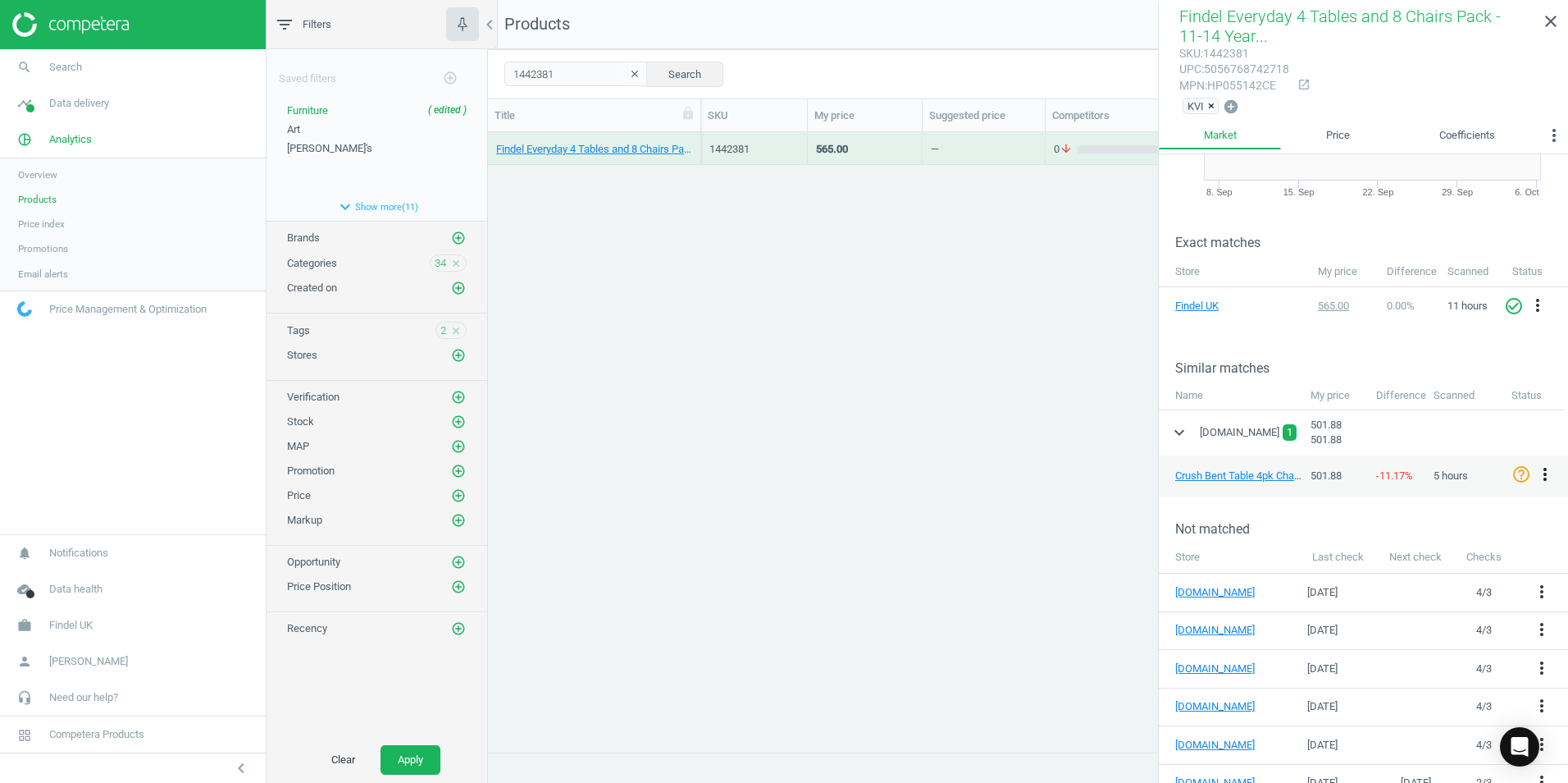
click at [1540, 473] on icon "more_vert" at bounding box center [1544, 473] width 20 height 20
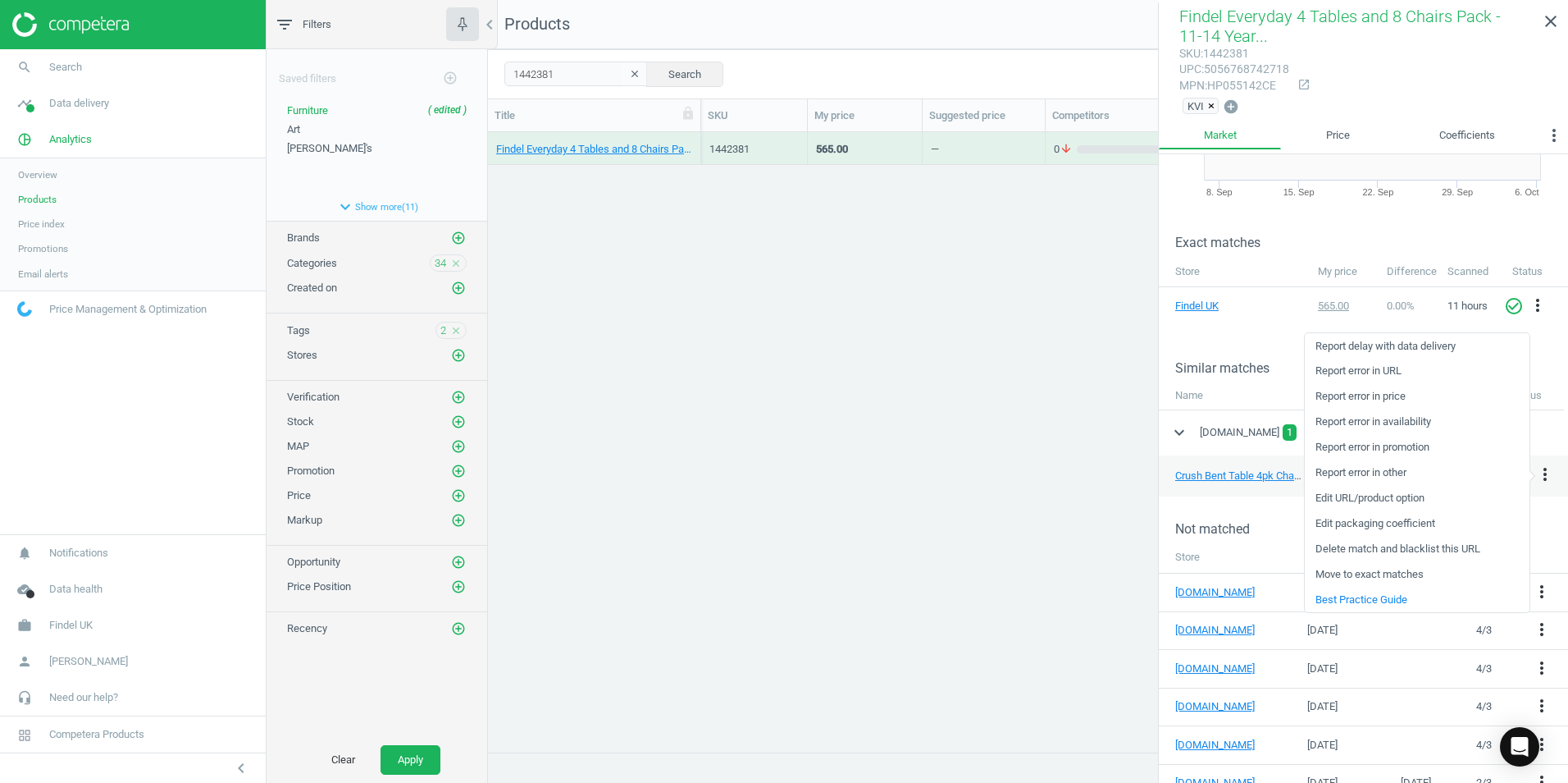
click at [951, 515] on div "Findel Everyday 4 Tables and 8 Chairs Pack - 11-14 Years - Blue 1 Each 1442381 …" at bounding box center [1028, 436] width 1080 height 607
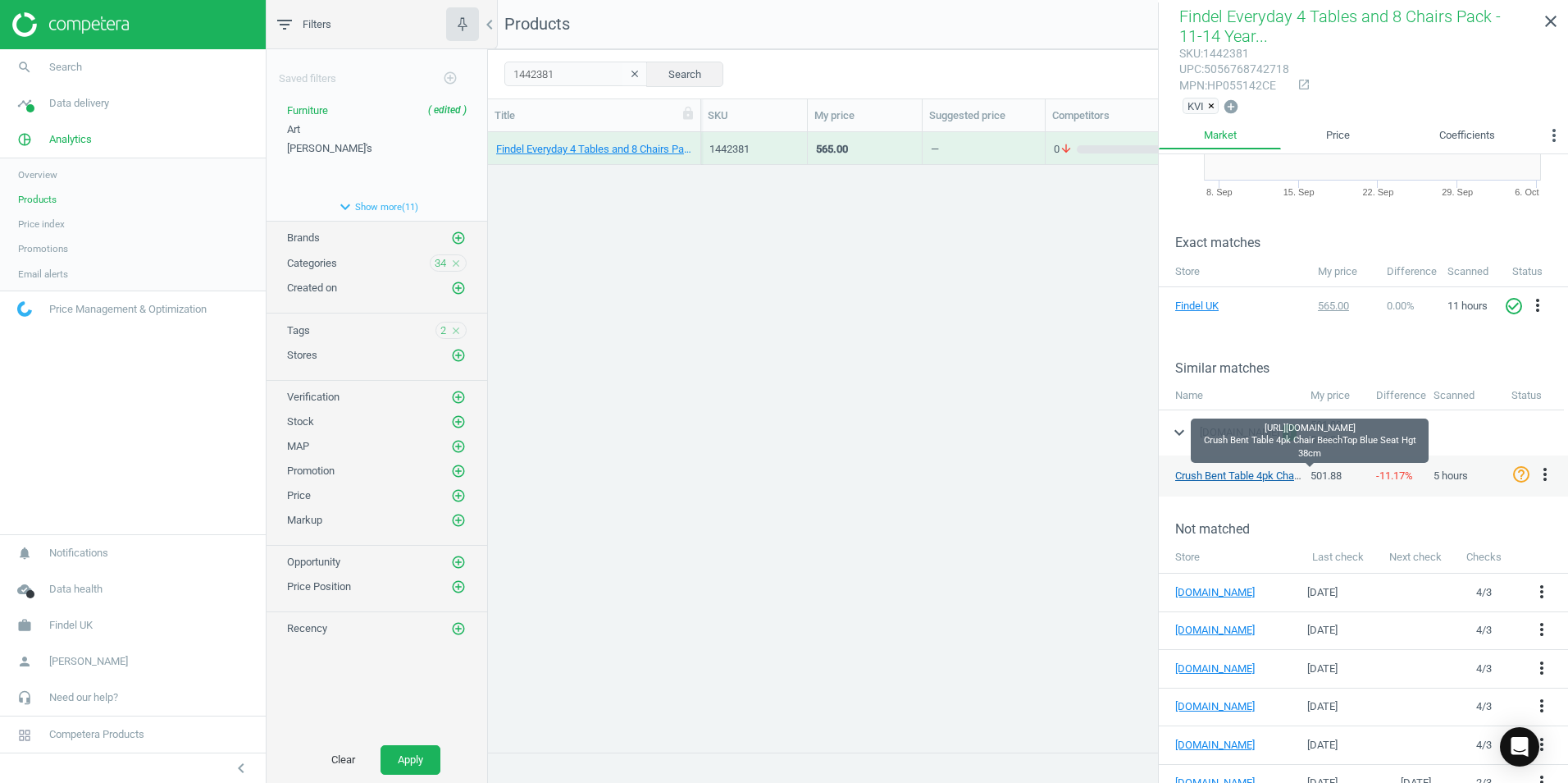
click at [1240, 472] on link "Crush Bent Table 4pk Chair BeechTop Blue Seat Hgt 38cm" at bounding box center [1309, 475] width 268 height 13
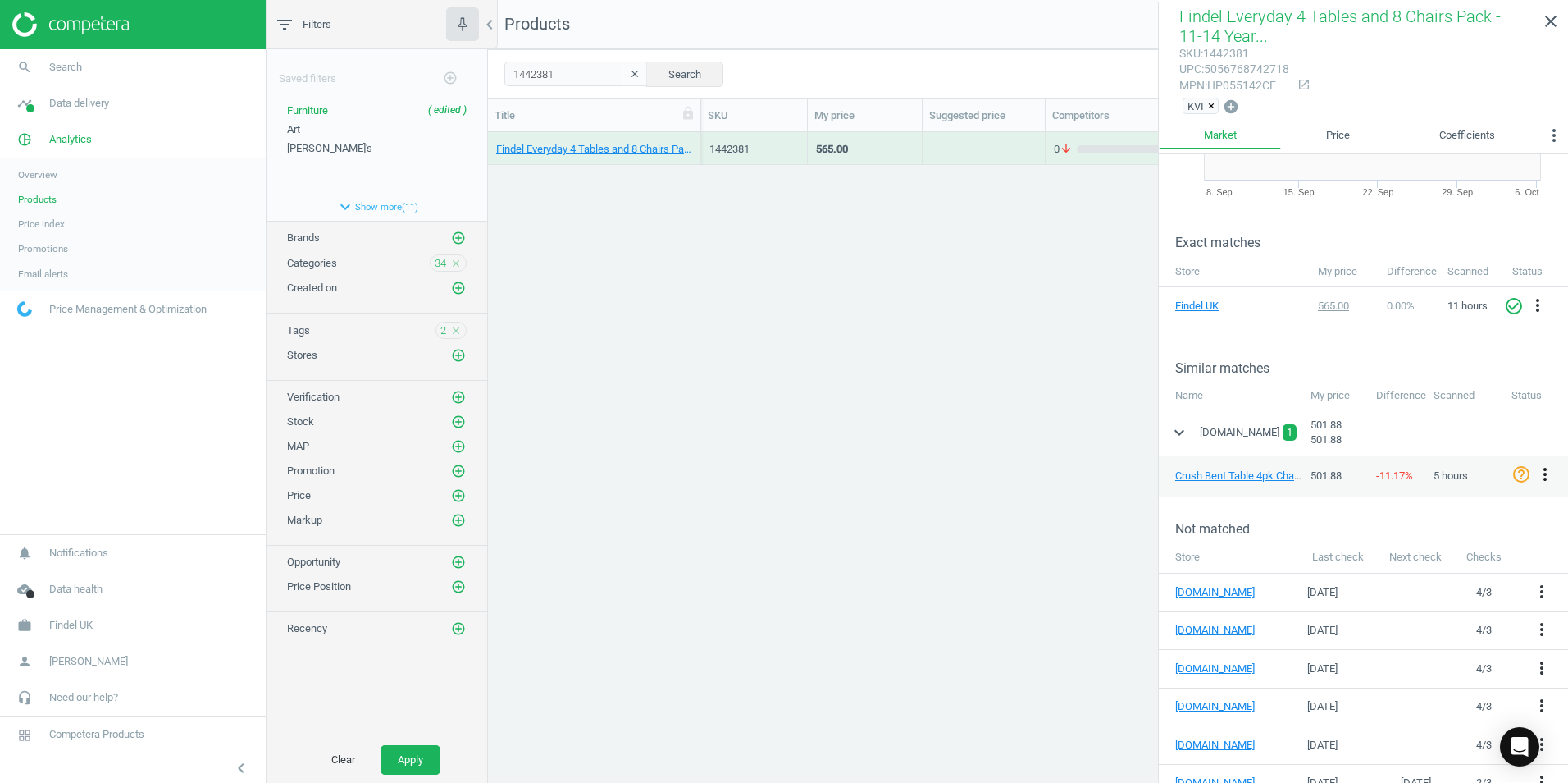
click at [1542, 472] on icon "more_vert" at bounding box center [1544, 473] width 20 height 20
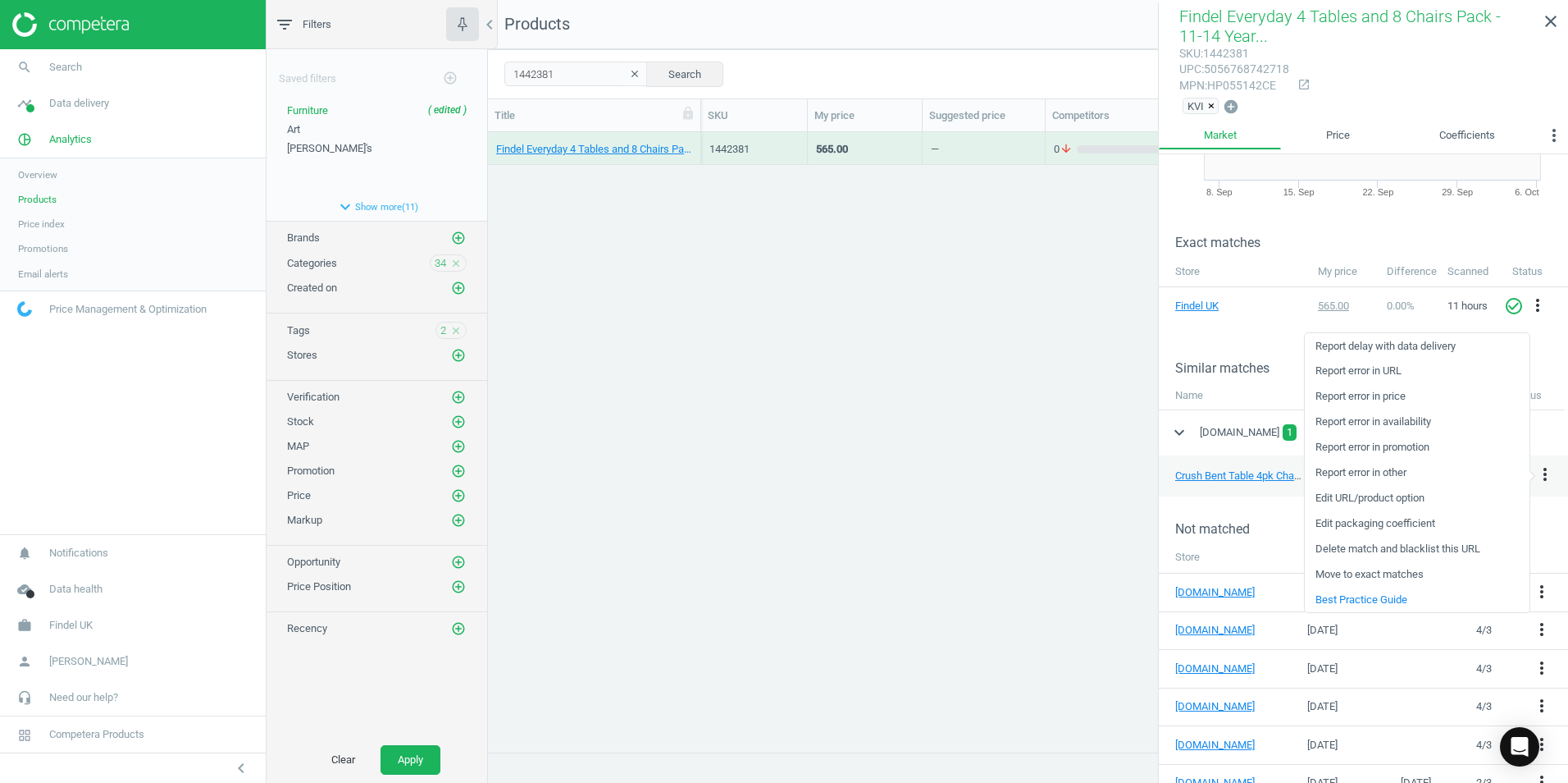
click at [1334, 474] on link "Report error in other" at bounding box center [1417, 473] width 225 height 25
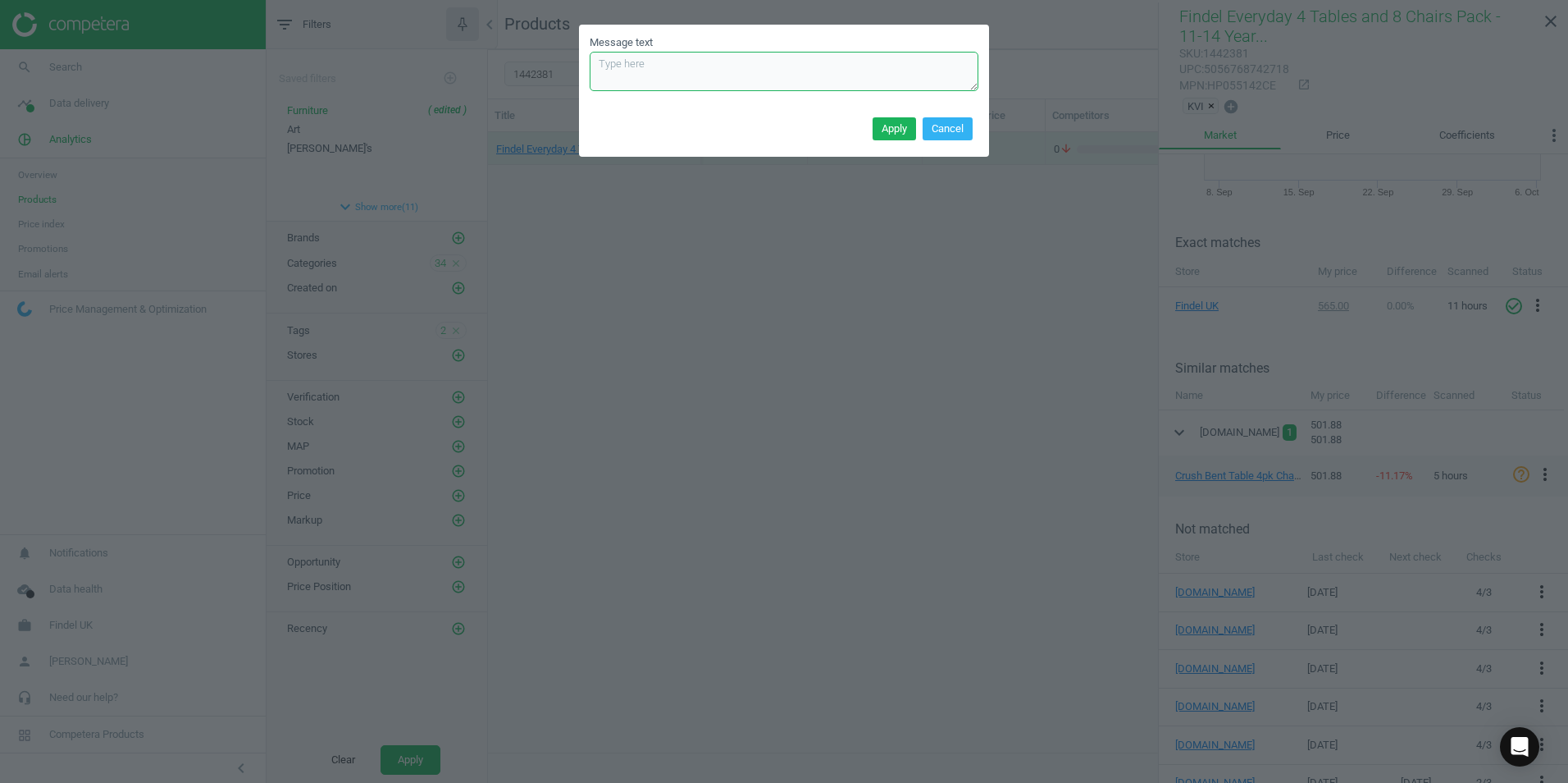
click at [666, 73] on textarea "Message text" at bounding box center [784, 71] width 388 height 39
type textarea "This is not a match as the size option is different."
click at [891, 133] on button "Apply" at bounding box center [894, 128] width 43 height 23
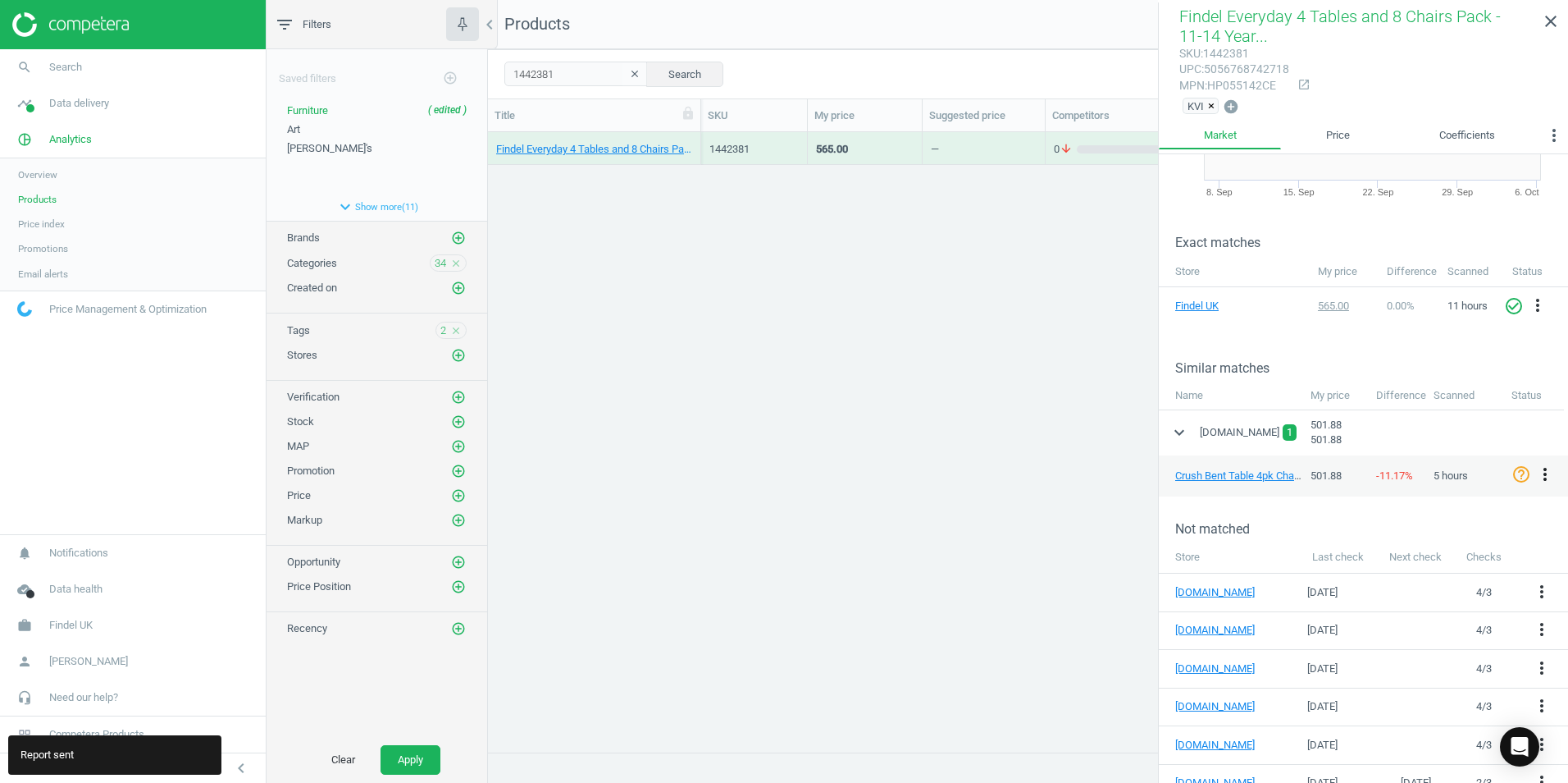
click at [1540, 465] on icon "more_vert" at bounding box center [1544, 473] width 20 height 20
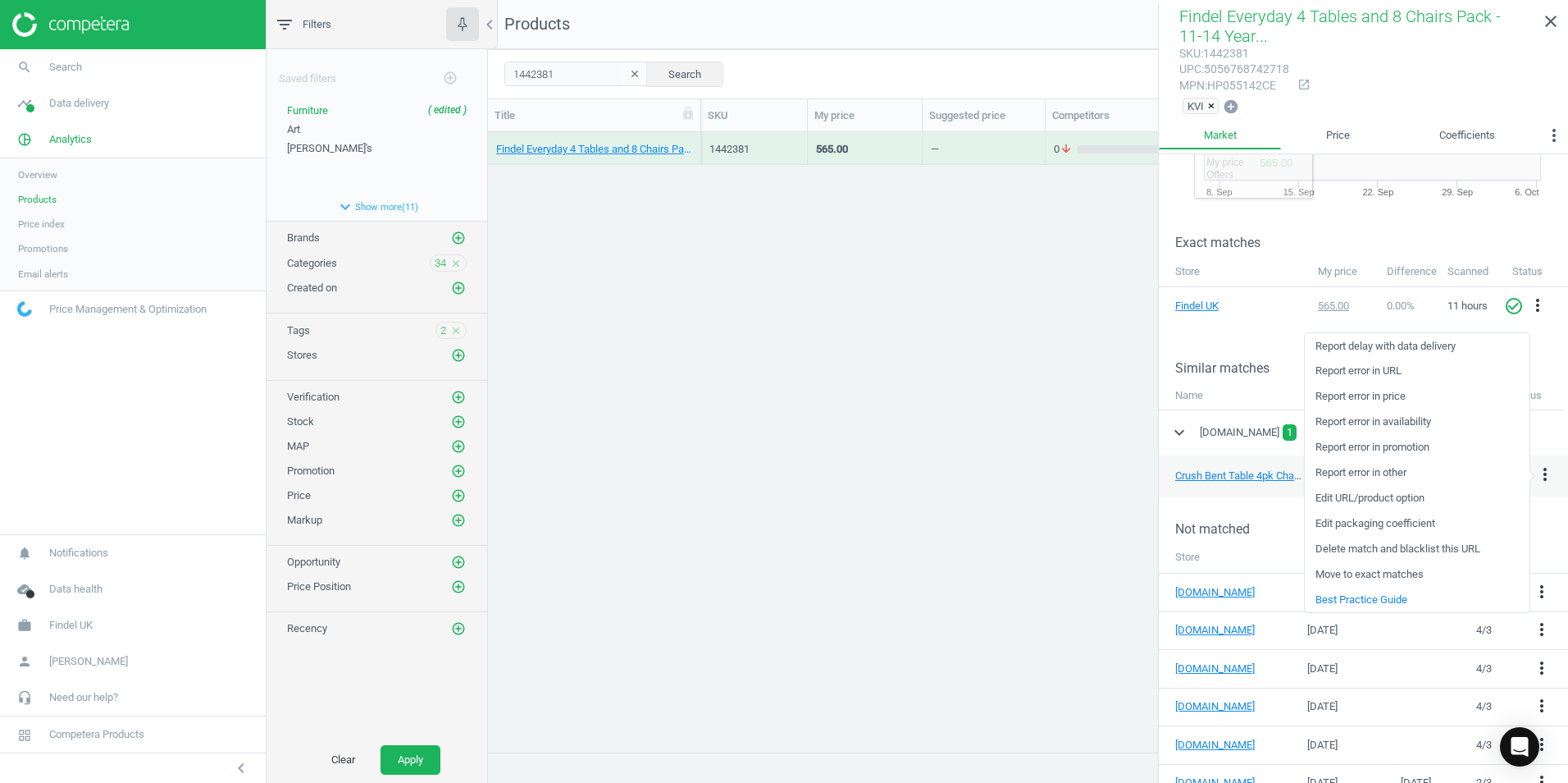
click at [1031, 470] on div "Findel Everyday 4 Tables and 8 Chairs Pack - 11-14 Years - Blue 1 Each 1442381 …" at bounding box center [1028, 436] width 1080 height 607
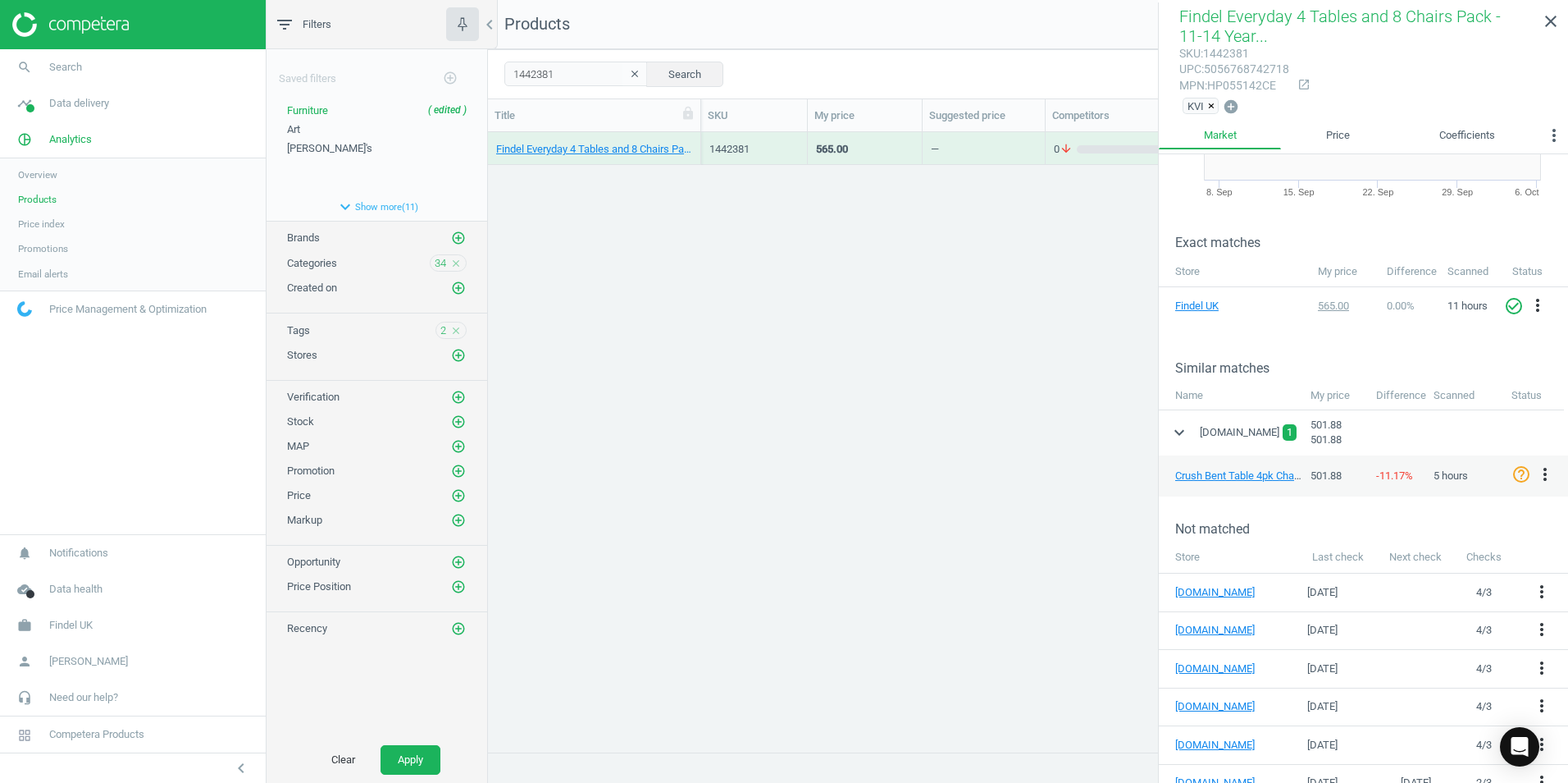
drag, startPoint x: 734, startPoint y: 567, endPoint x: 700, endPoint y: 531, distance: 49.5
click at [736, 562] on div "Findel Everyday 4 Tables and 8 Chairs Pack - 11-14 Years - Blue 1 Each 1442381 …" at bounding box center [1028, 436] width 1080 height 607
drag, startPoint x: 699, startPoint y: 360, endPoint x: 797, endPoint y: 268, distance: 134.4
click at [700, 359] on div "Findel Everyday 4 Tables and 8 Chairs Pack - 11-14 Years - Blue 1 Each 1442381 …" at bounding box center [1028, 436] width 1080 height 607
